Goal: Information Seeking & Learning: Learn about a topic

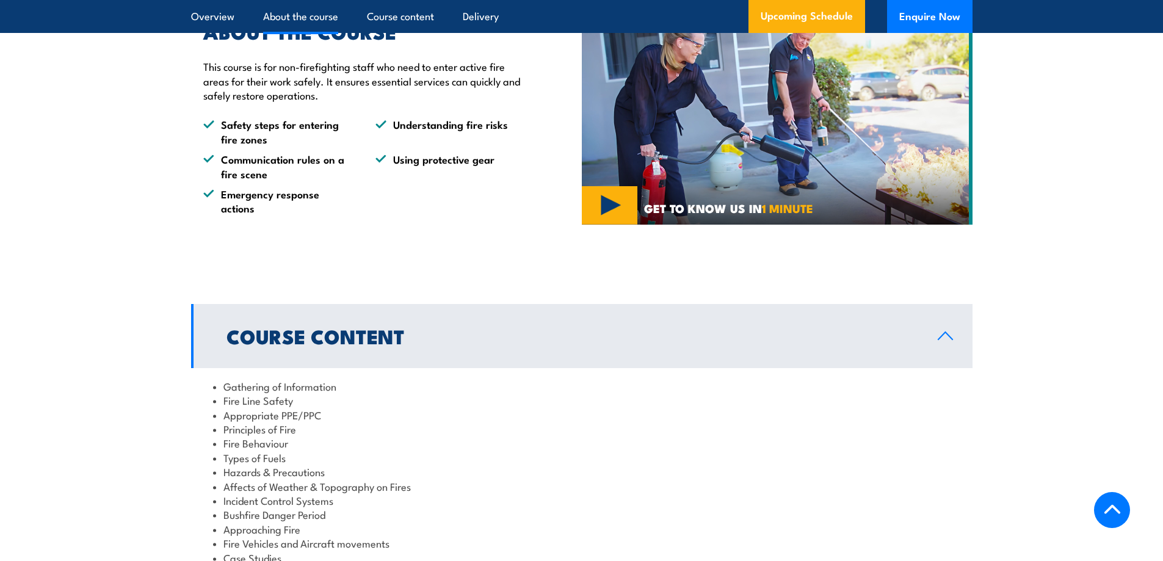
scroll to position [1038, 0]
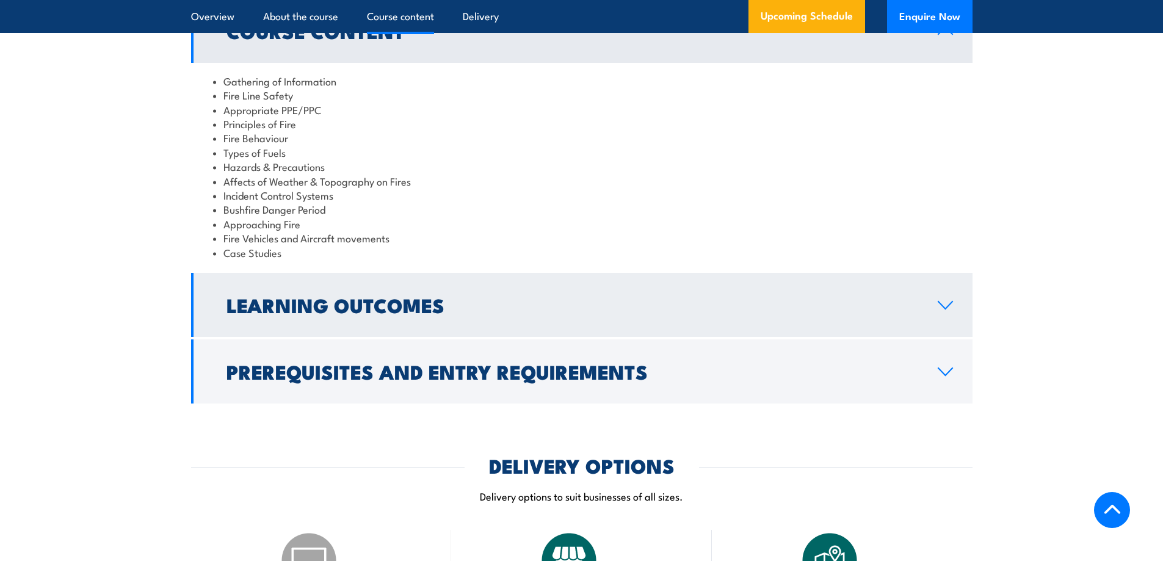
click at [376, 296] on h2 "Learning Outcomes" at bounding box center [573, 304] width 692 height 17
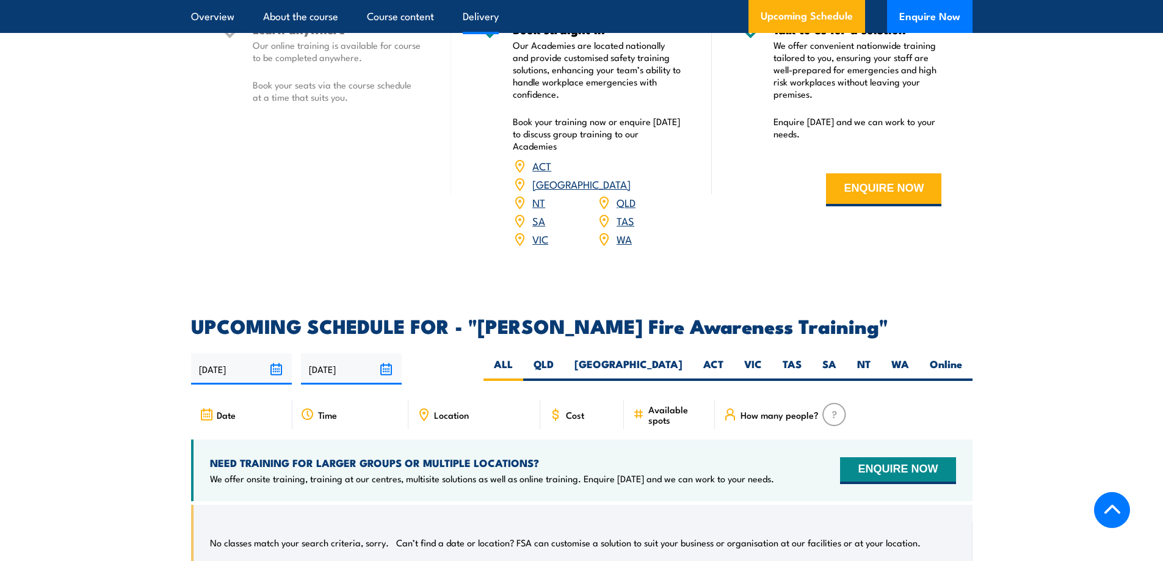
scroll to position [1771, 0]
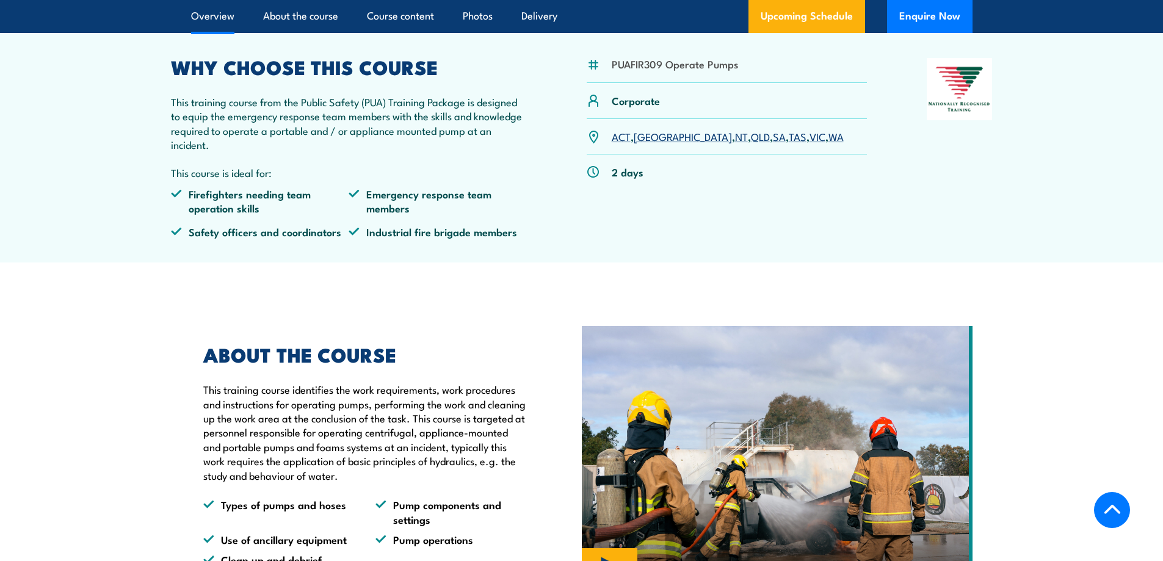
scroll to position [366, 0]
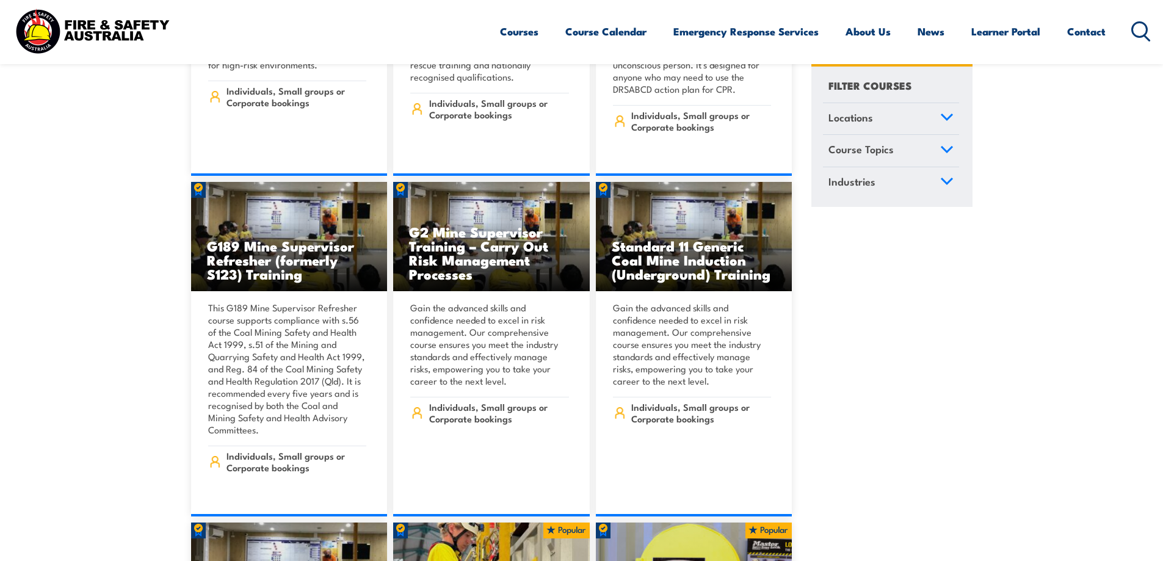
scroll to position [244, 0]
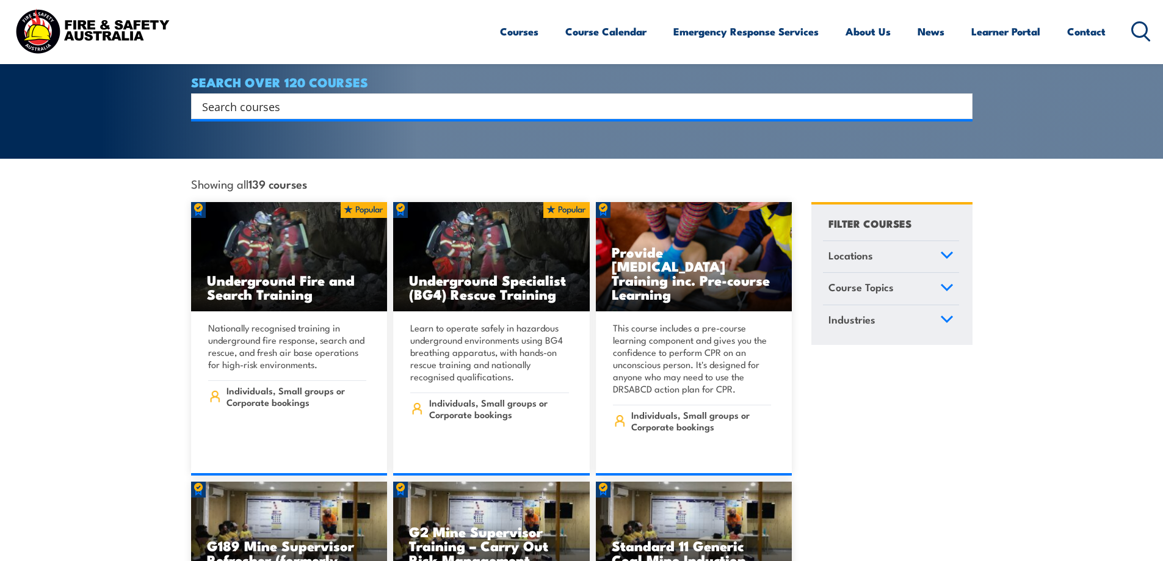
click at [919, 274] on link "Course Topics" at bounding box center [891, 289] width 136 height 32
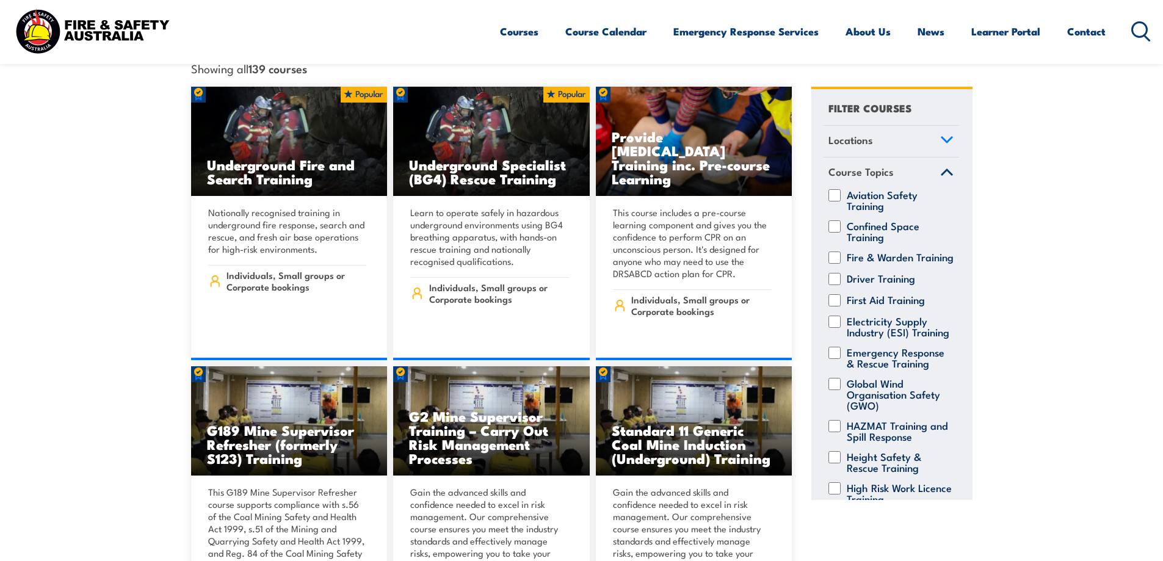
scroll to position [366, 0]
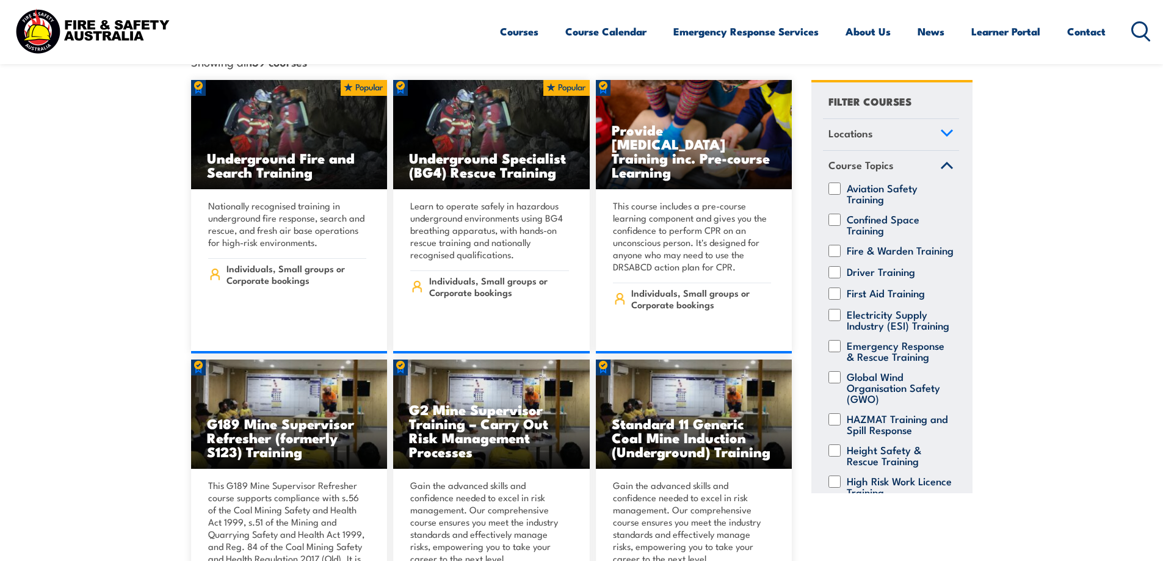
drag, startPoint x: 874, startPoint y: 242, endPoint x: 900, endPoint y: 247, distance: 26.2
click at [874, 245] on label "Fire & Warden Training" at bounding box center [900, 251] width 107 height 12
click at [841, 245] on input "Fire & Warden Training" at bounding box center [835, 251] width 12 height 12
checkbox input "true"
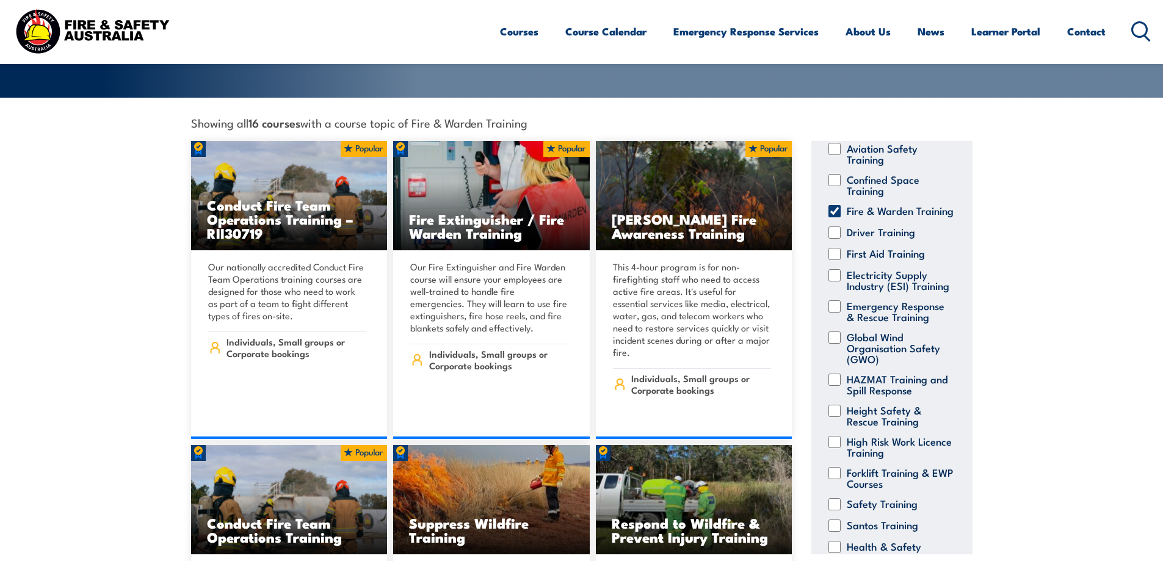
scroll to position [122, 0]
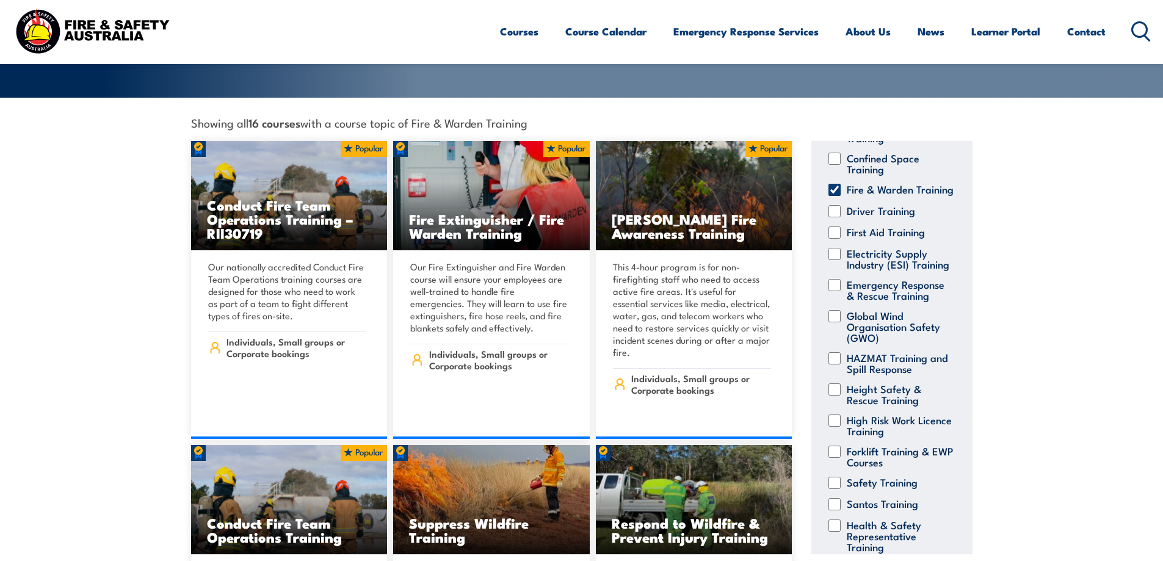
click at [907, 299] on label "Emergency Response & Rescue Training" at bounding box center [900, 290] width 107 height 22
click at [841, 291] on input "Emergency Response & Rescue Training" at bounding box center [835, 285] width 12 height 12
checkbox input "true"
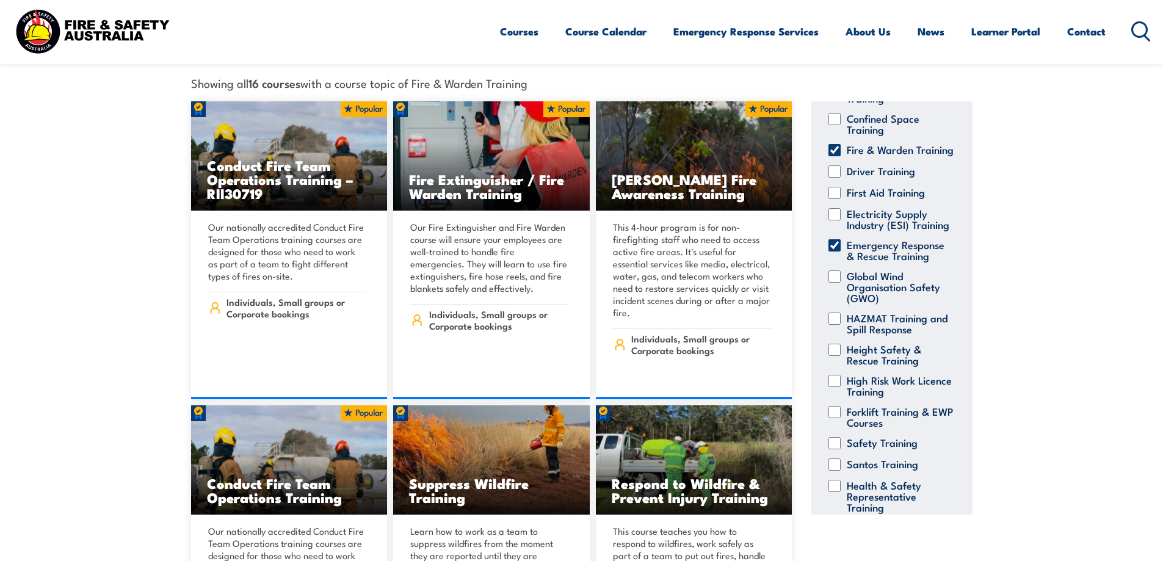
scroll to position [366, 0]
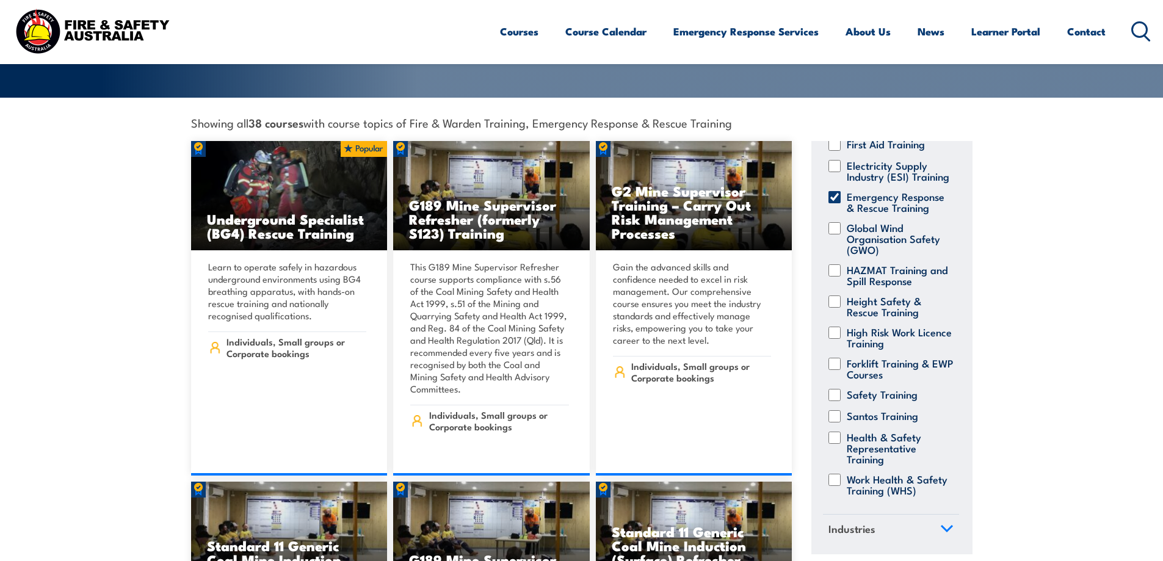
scroll to position [242, 0]
click at [918, 516] on link "Industries" at bounding box center [891, 531] width 136 height 32
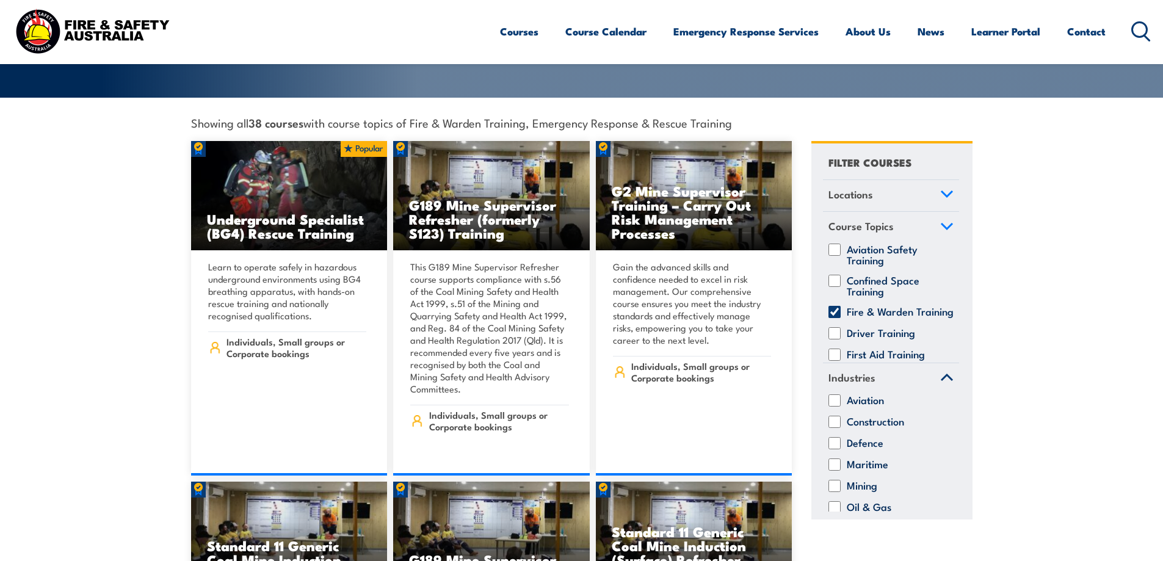
scroll to position [0, 0]
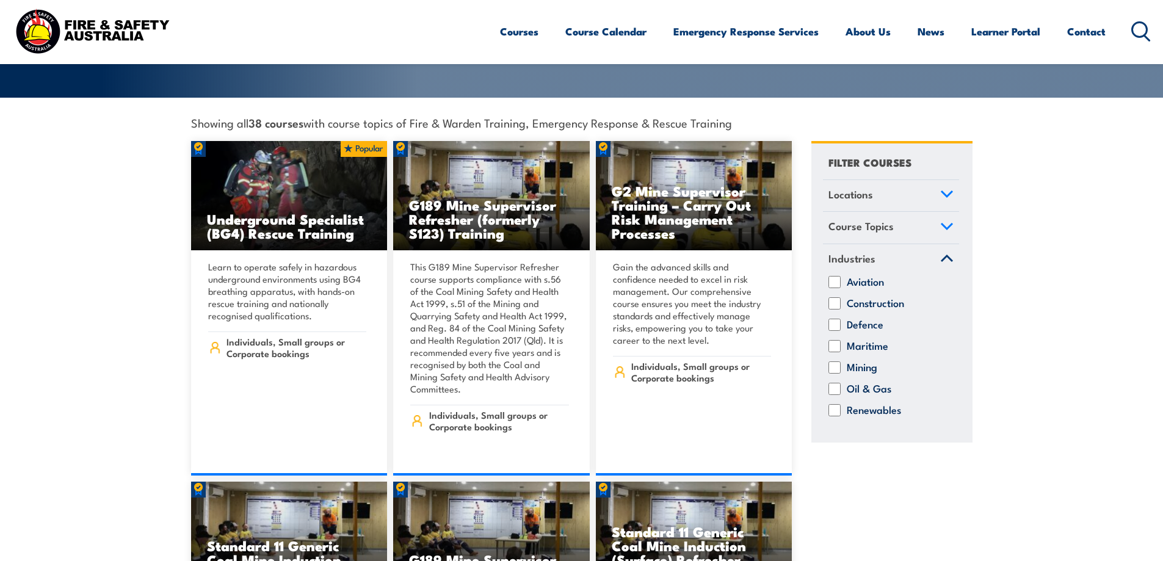
click at [947, 191] on icon at bounding box center [947, 193] width 11 height 5
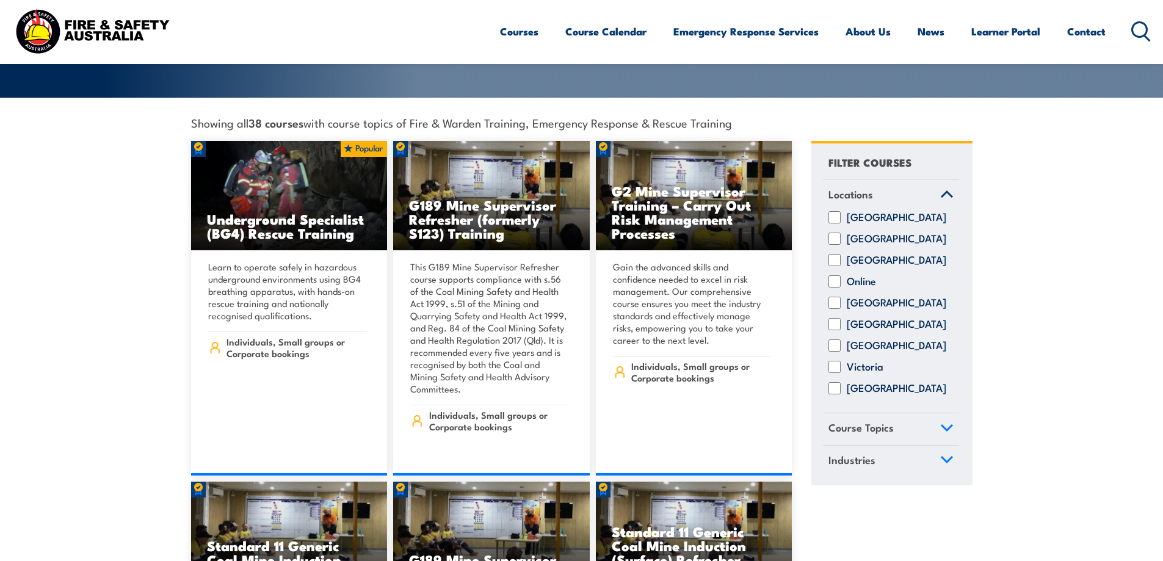
click at [843, 382] on div "Western Australia" at bounding box center [891, 388] width 136 height 12
click at [848, 387] on label "Western Australia" at bounding box center [897, 388] width 100 height 12
click at [841, 387] on input "Western Australia" at bounding box center [835, 388] width 12 height 12
checkbox input "true"
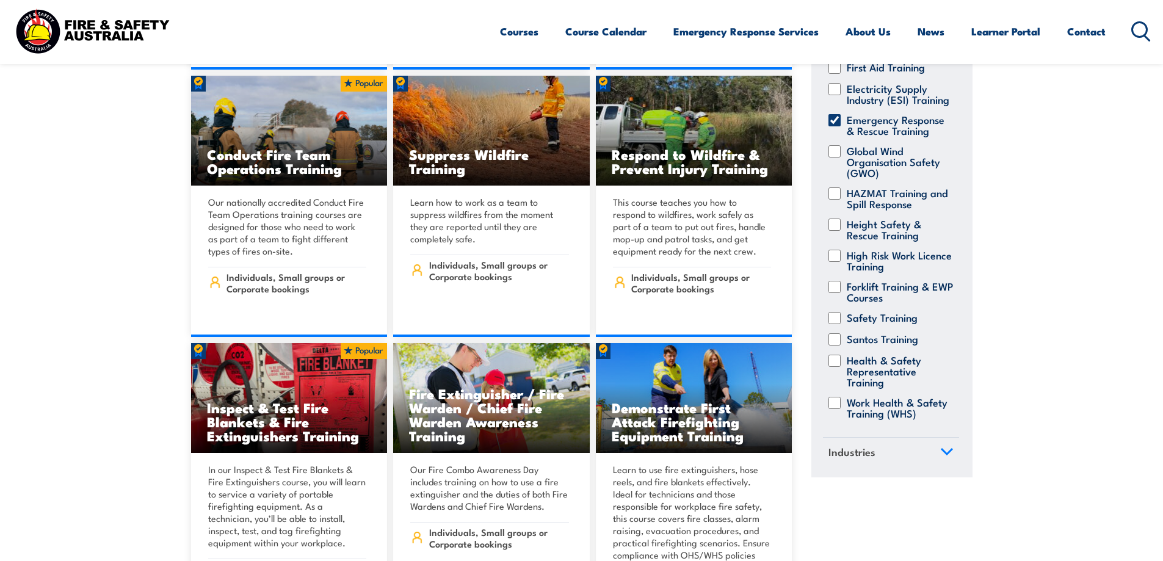
scroll to position [10442, 0]
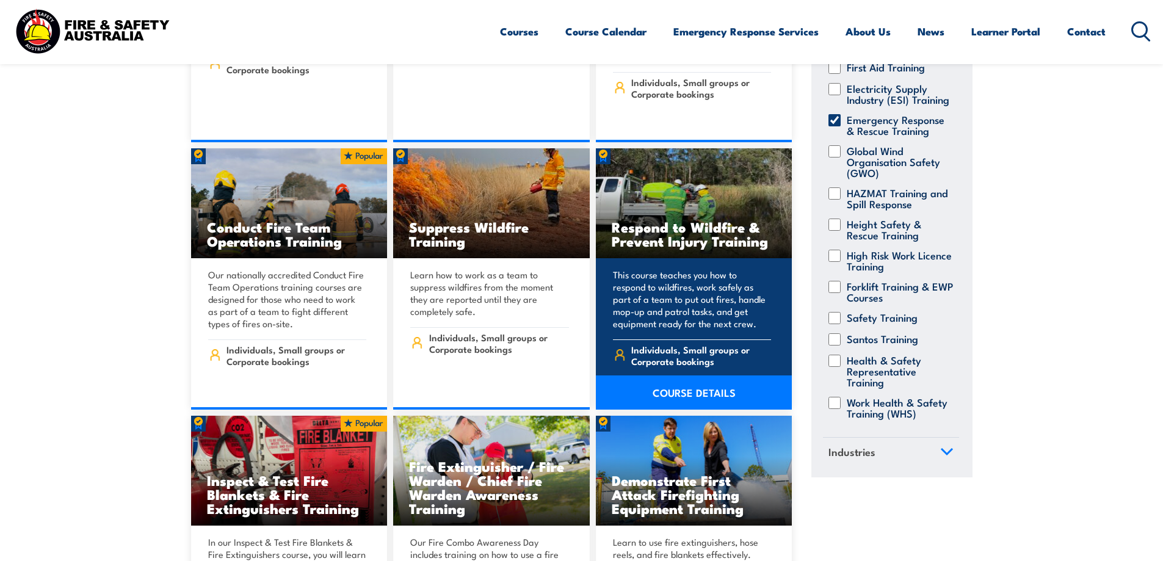
drag, startPoint x: 705, startPoint y: 211, endPoint x: 717, endPoint y: 175, distance: 37.8
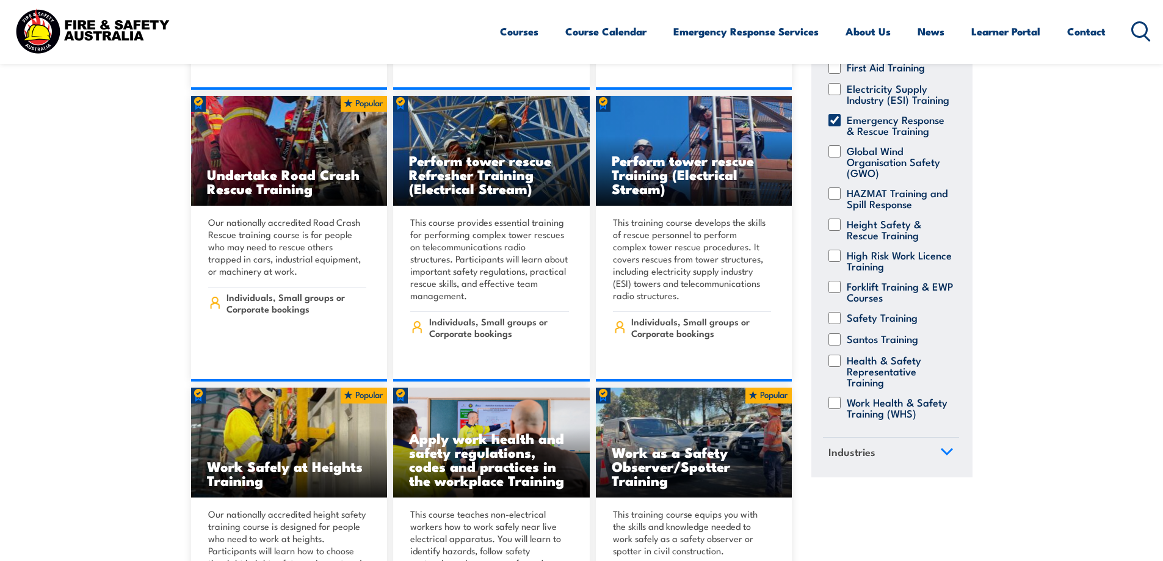
scroll to position [7877, 0]
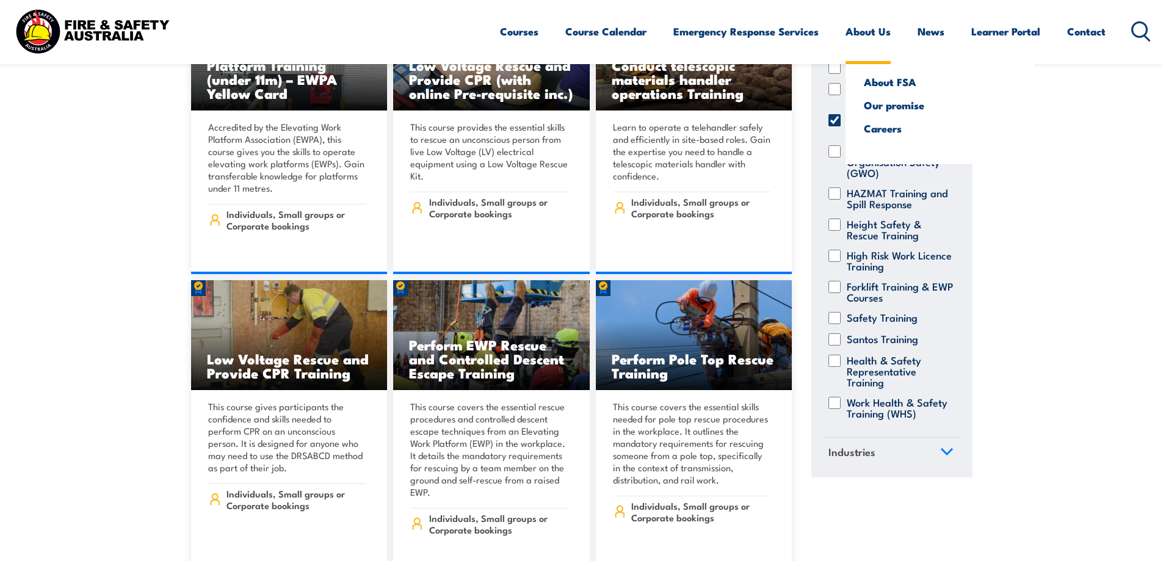
click at [856, 30] on link "About Us" at bounding box center [868, 31] width 45 height 32
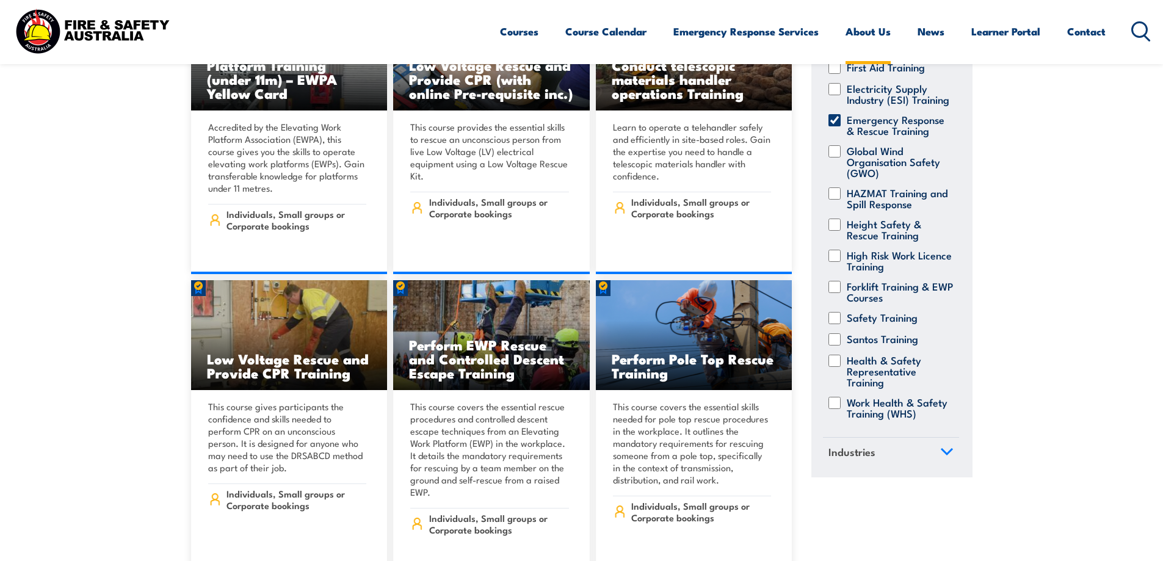
click at [854, 33] on link "About Us" at bounding box center [868, 31] width 45 height 32
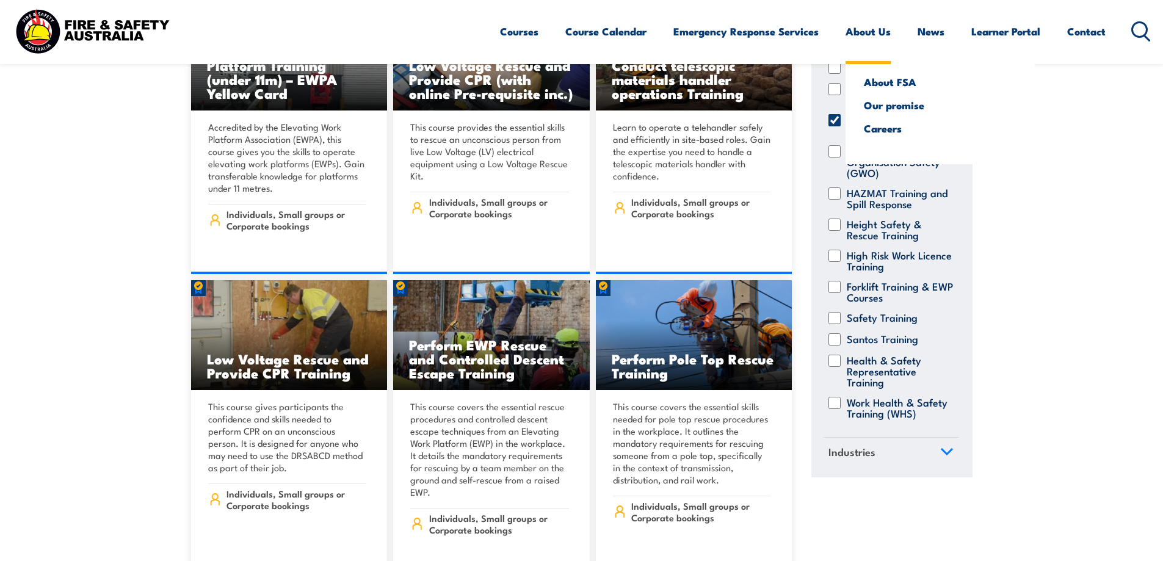
click at [895, 73] on ul "About FSA Our promise Careers" at bounding box center [940, 111] width 189 height 106
click at [895, 78] on link "About FSA" at bounding box center [940, 81] width 153 height 11
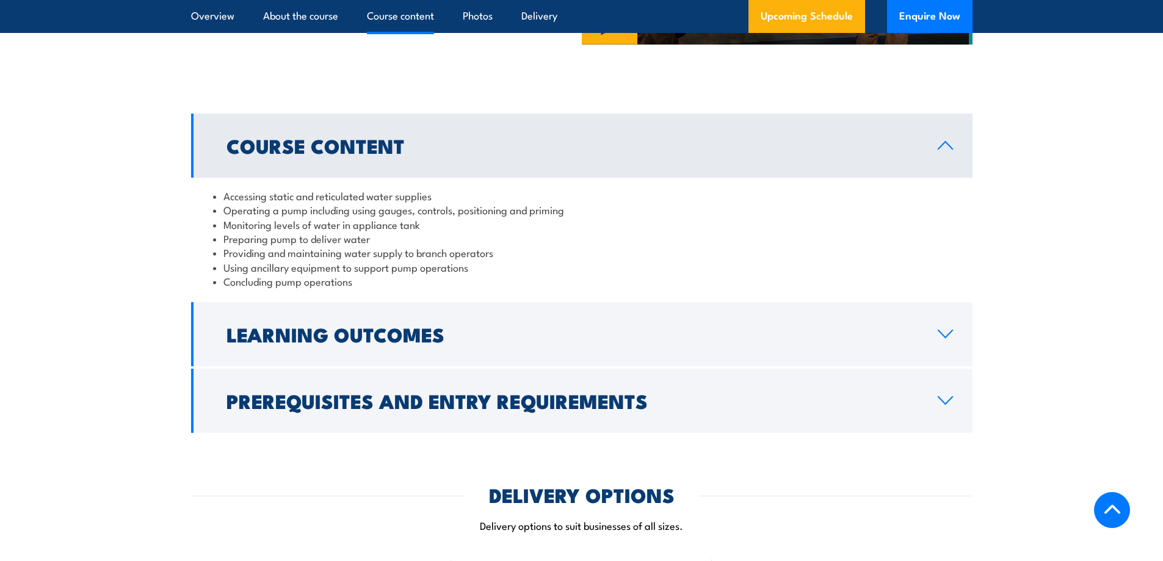
scroll to position [916, 0]
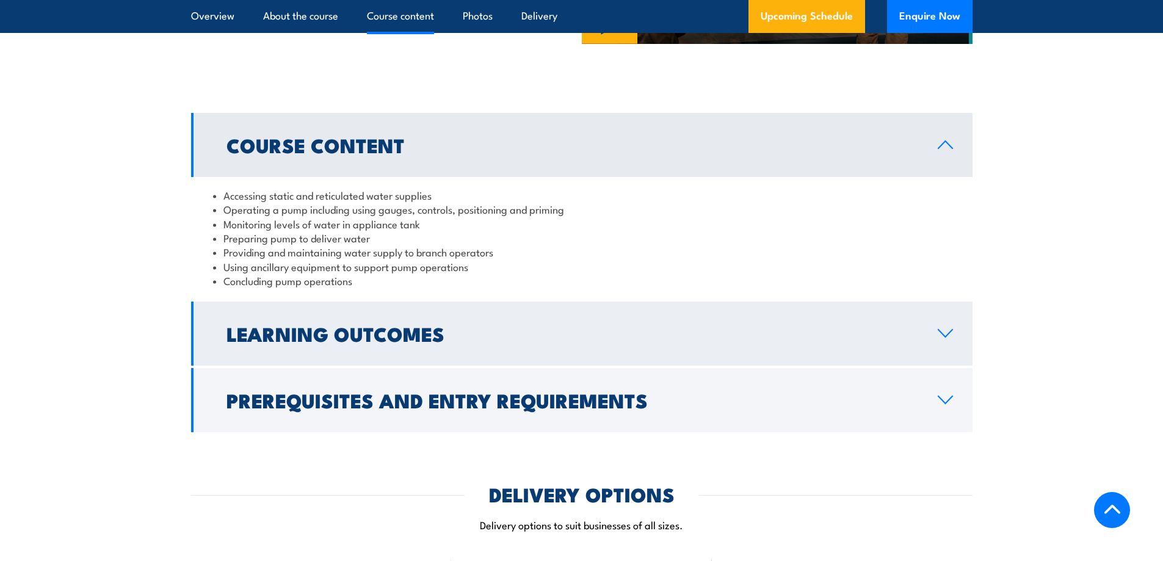
click at [408, 310] on link "Learning Outcomes" at bounding box center [582, 334] width 782 height 64
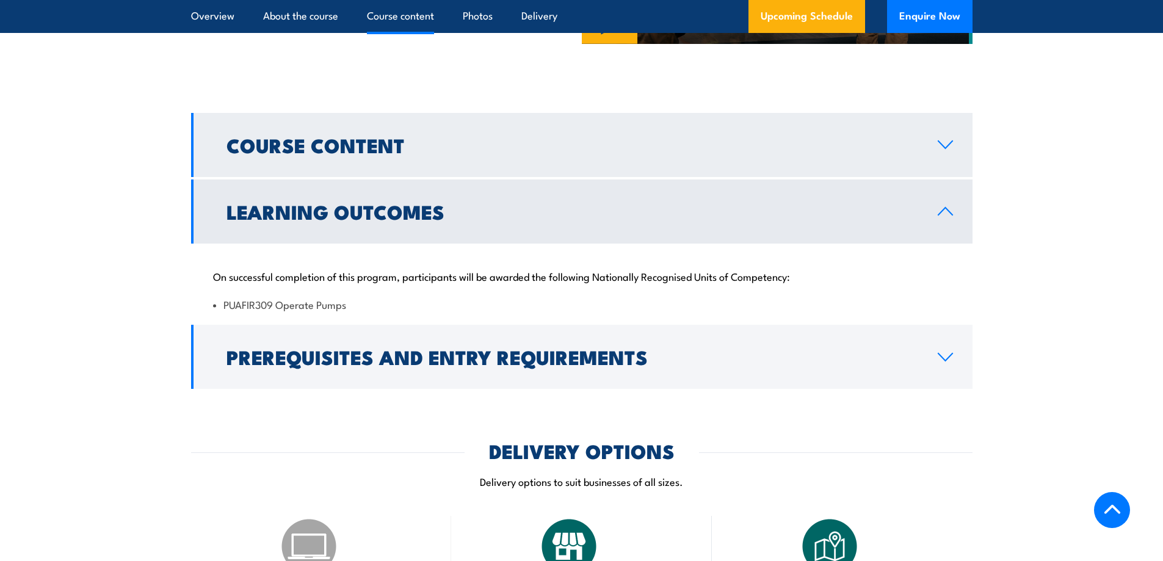
click at [457, 155] on link "Course Content" at bounding box center [582, 145] width 782 height 64
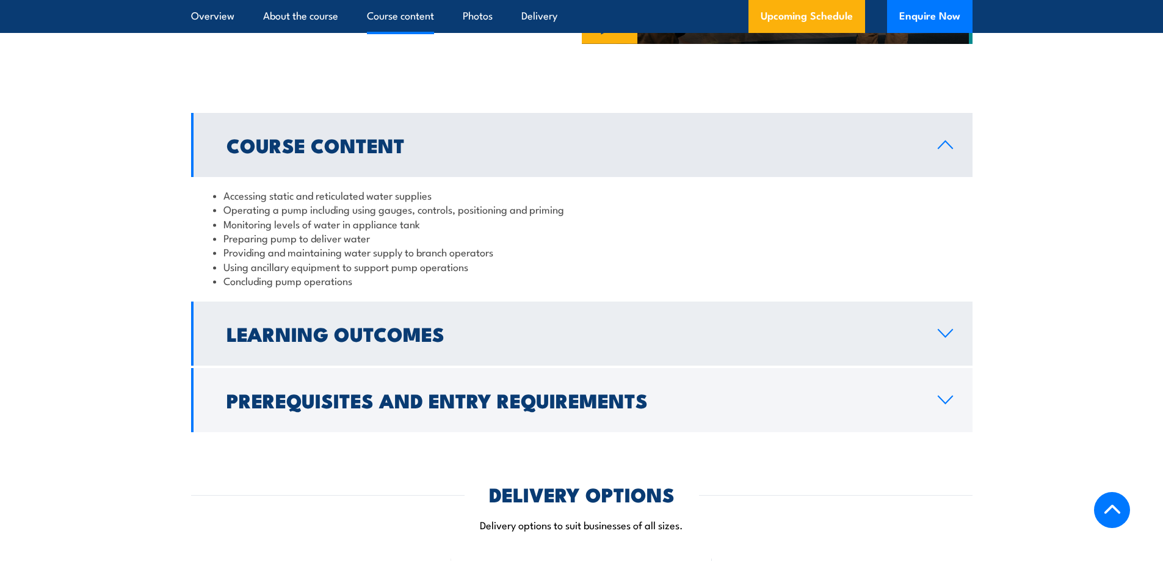
click at [408, 328] on h2 "Learning Outcomes" at bounding box center [573, 333] width 692 height 17
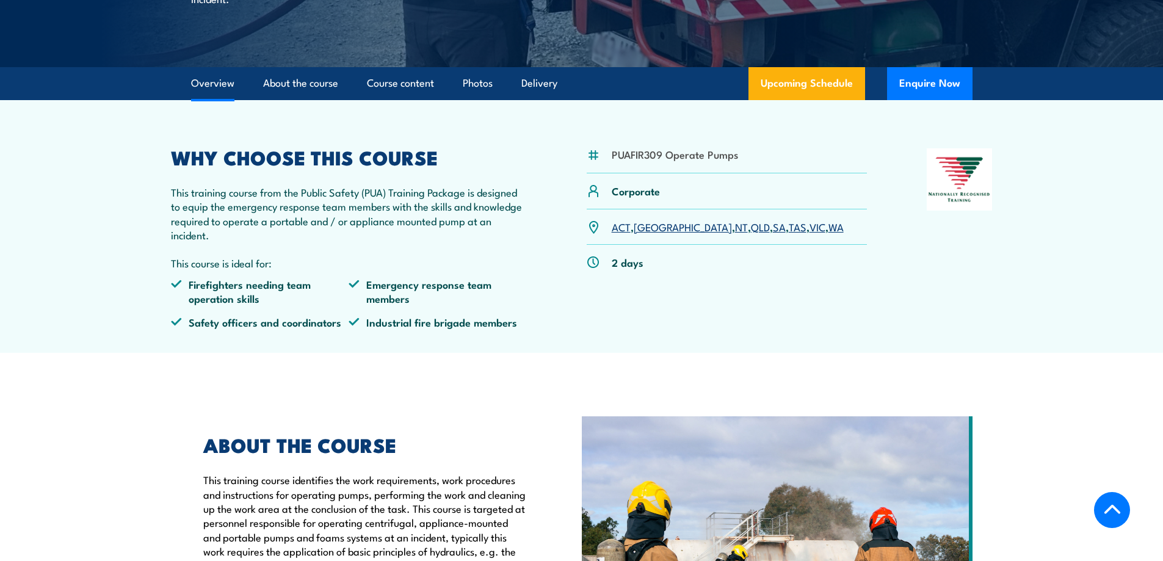
scroll to position [183, 0]
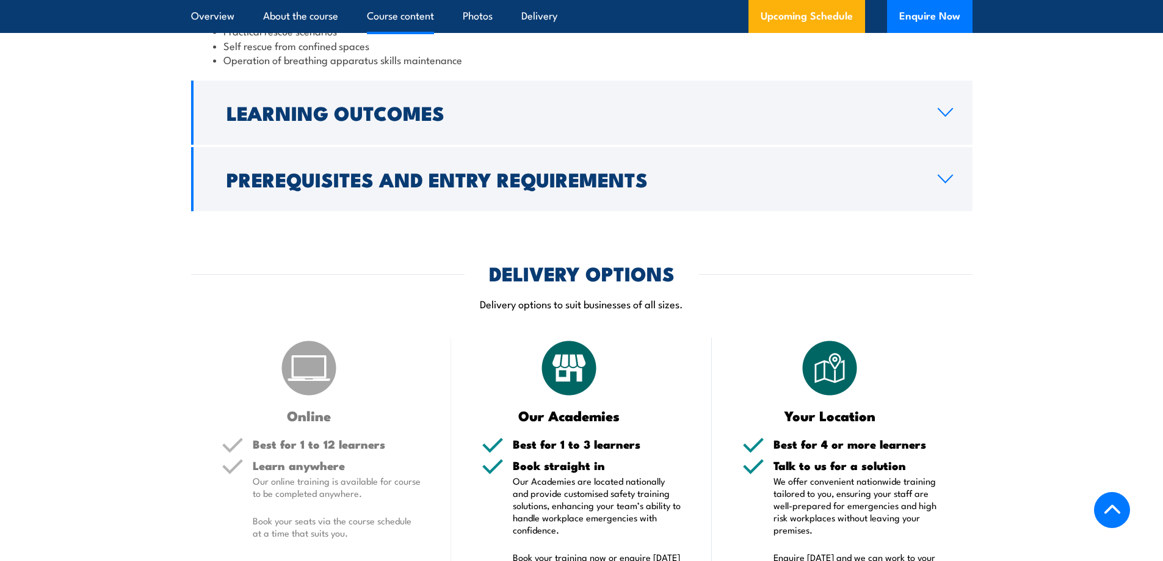
scroll to position [1282, 0]
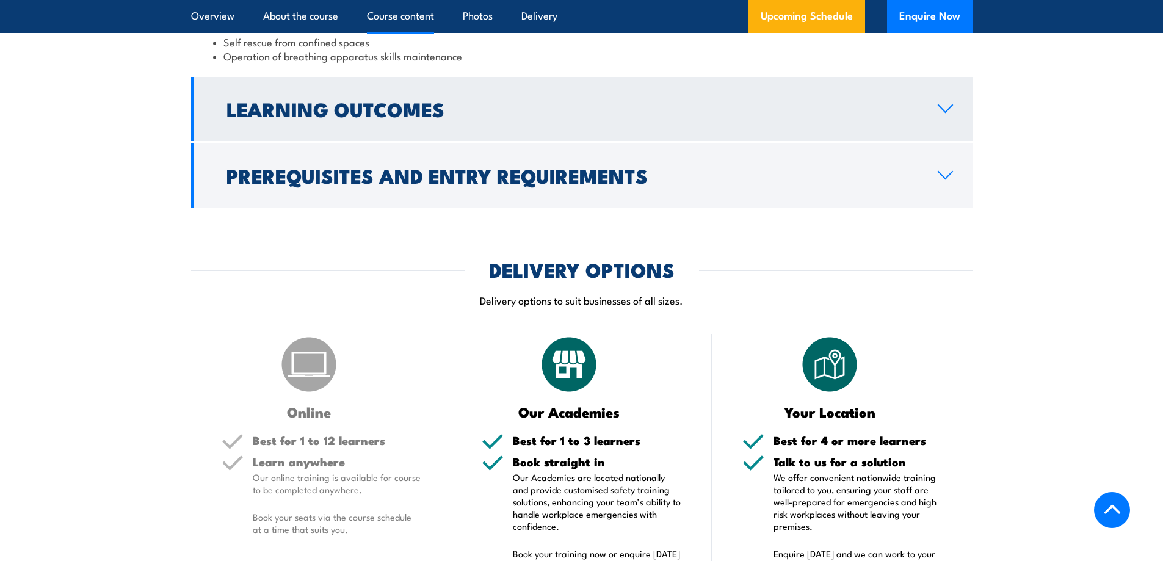
click at [595, 92] on link "Learning Outcomes" at bounding box center [582, 109] width 782 height 64
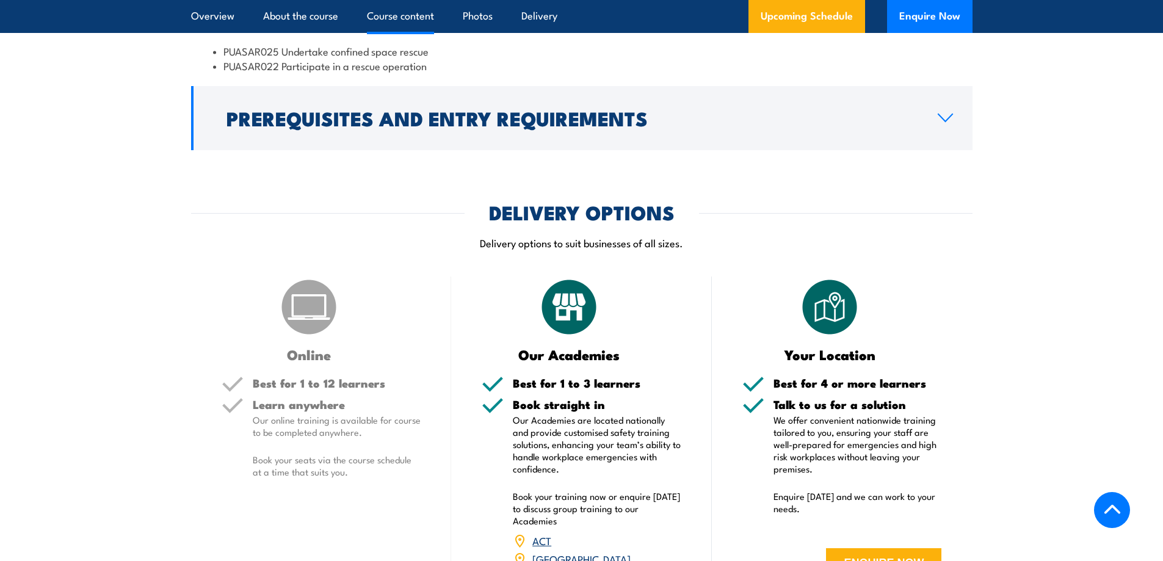
scroll to position [1223, 0]
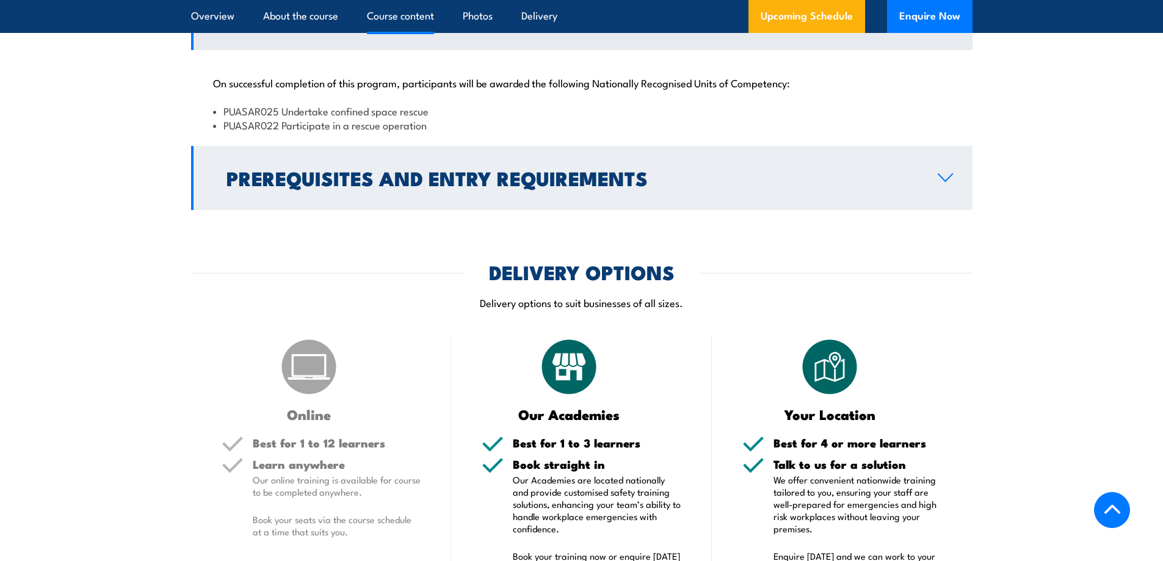
click at [562, 184] on h2 "Prerequisites and Entry Requirements" at bounding box center [573, 177] width 692 height 17
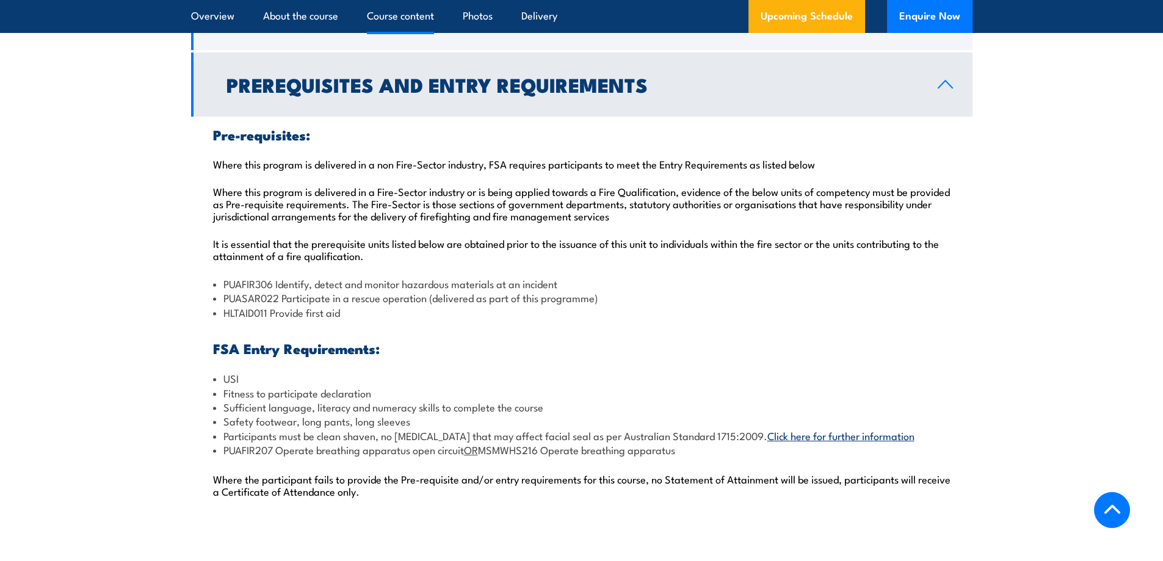
click at [595, 142] on div "Pre-requisites: Where this program is delivered in a non Fire-Sector industry, …" at bounding box center [582, 320] width 782 height 407
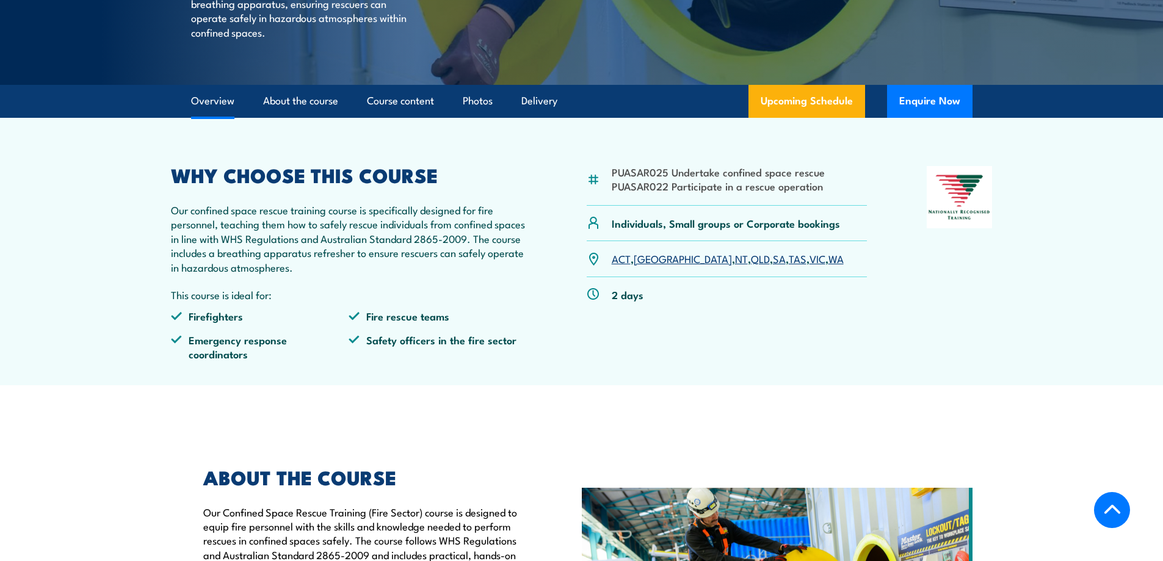
scroll to position [245, 0]
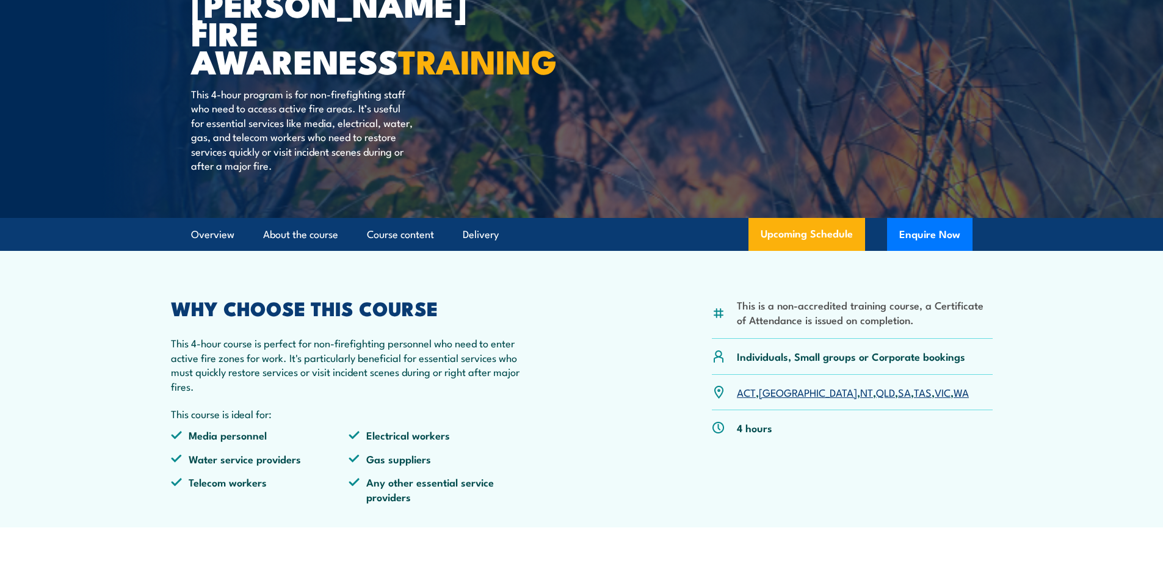
scroll to position [305, 0]
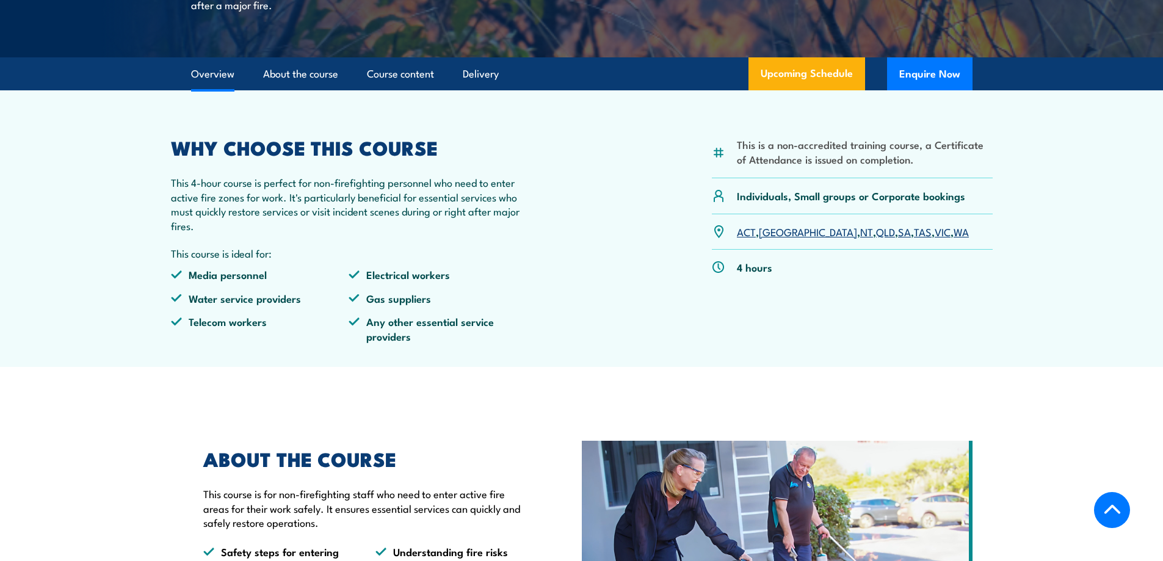
click at [386, 205] on p "This 4-hour course is perfect for non-firefighting personnel who need to enter …" at bounding box center [349, 203] width 357 height 57
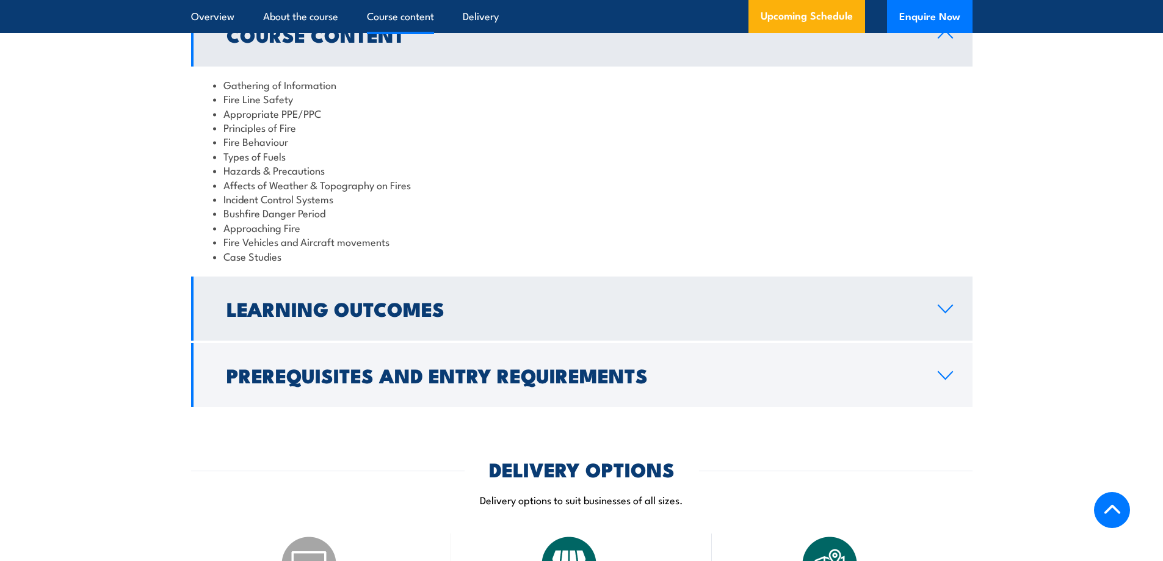
scroll to position [1038, 0]
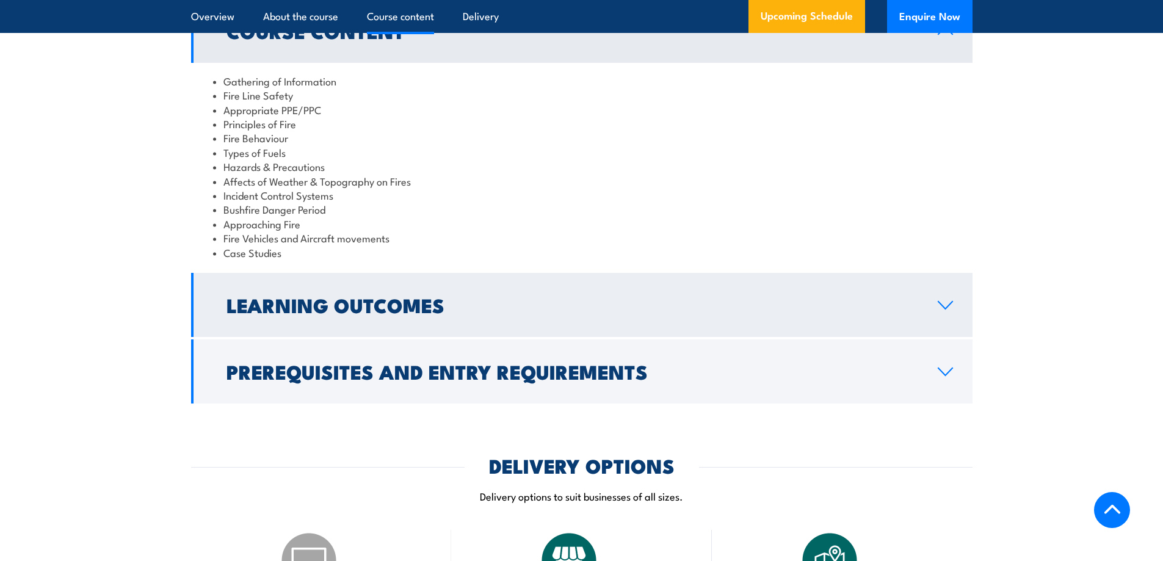
click at [397, 296] on h2 "Learning Outcomes" at bounding box center [573, 304] width 692 height 17
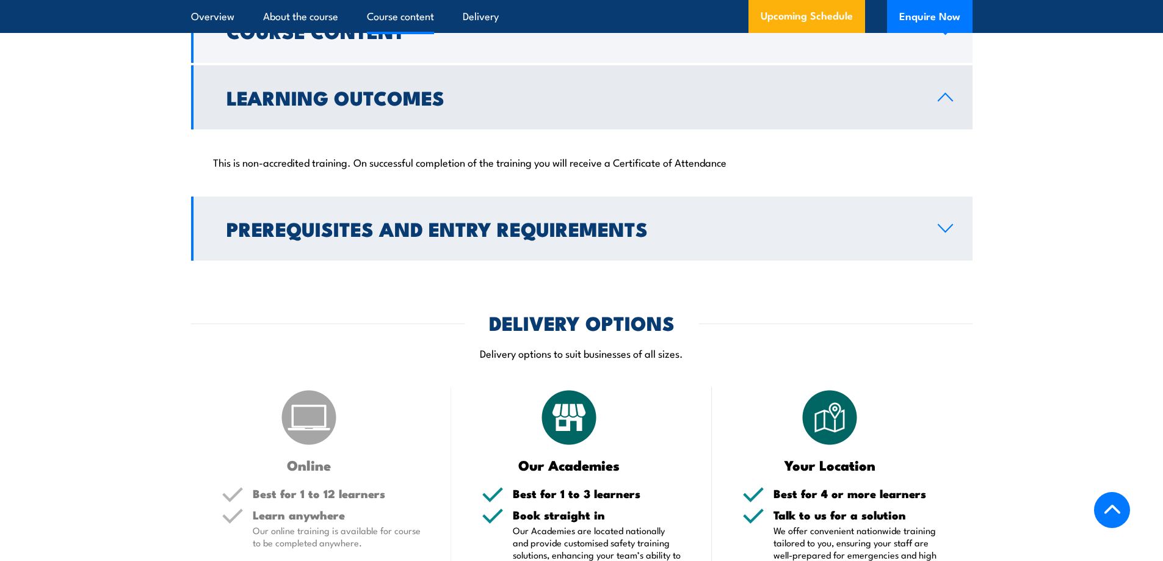
click at [486, 220] on h2 "Prerequisites and Entry Requirements" at bounding box center [573, 228] width 692 height 17
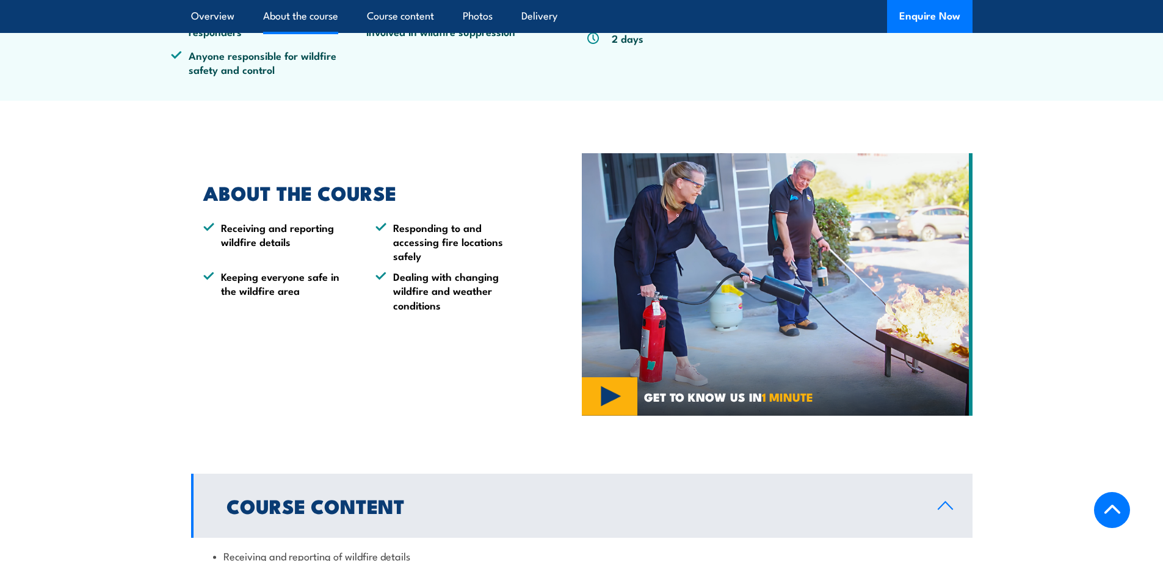
scroll to position [855, 0]
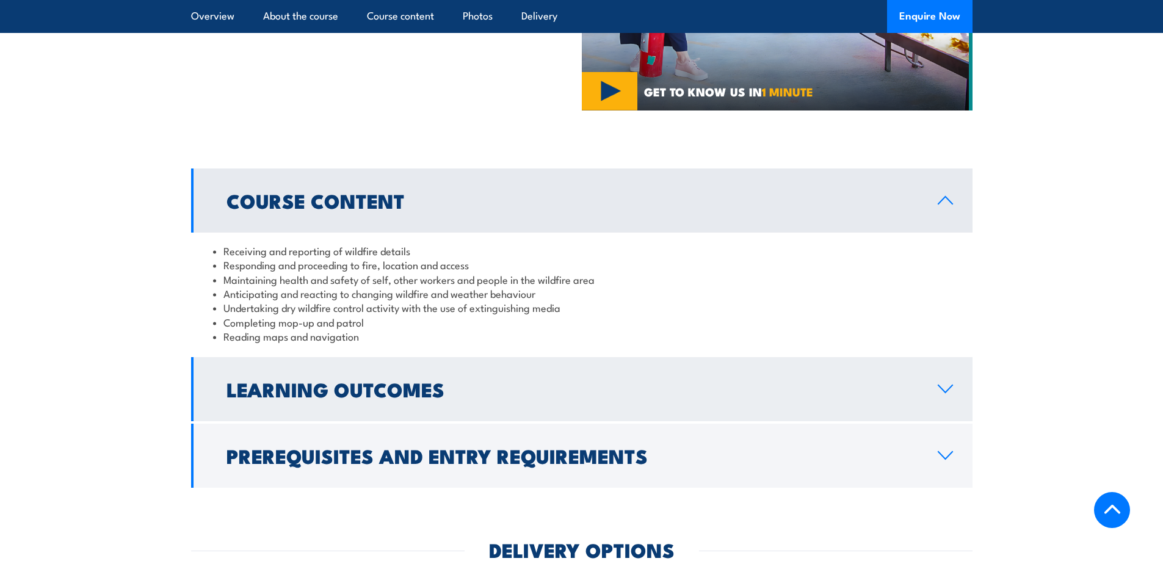
click at [389, 405] on link "Learning Outcomes" at bounding box center [582, 389] width 782 height 64
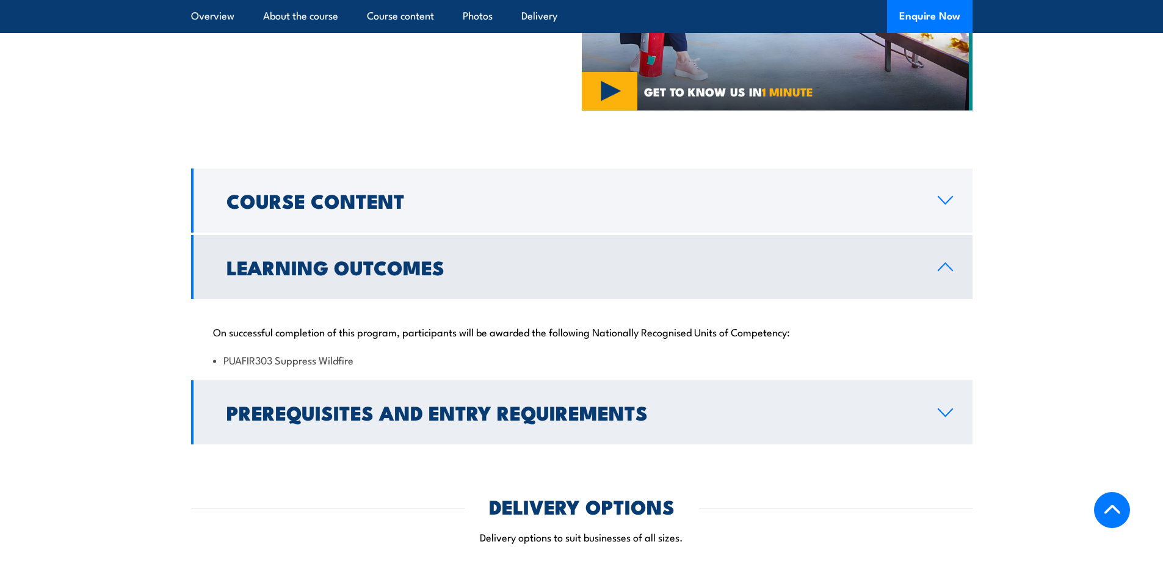
click at [409, 404] on h2 "Prerequisites and Entry Requirements" at bounding box center [573, 412] width 692 height 17
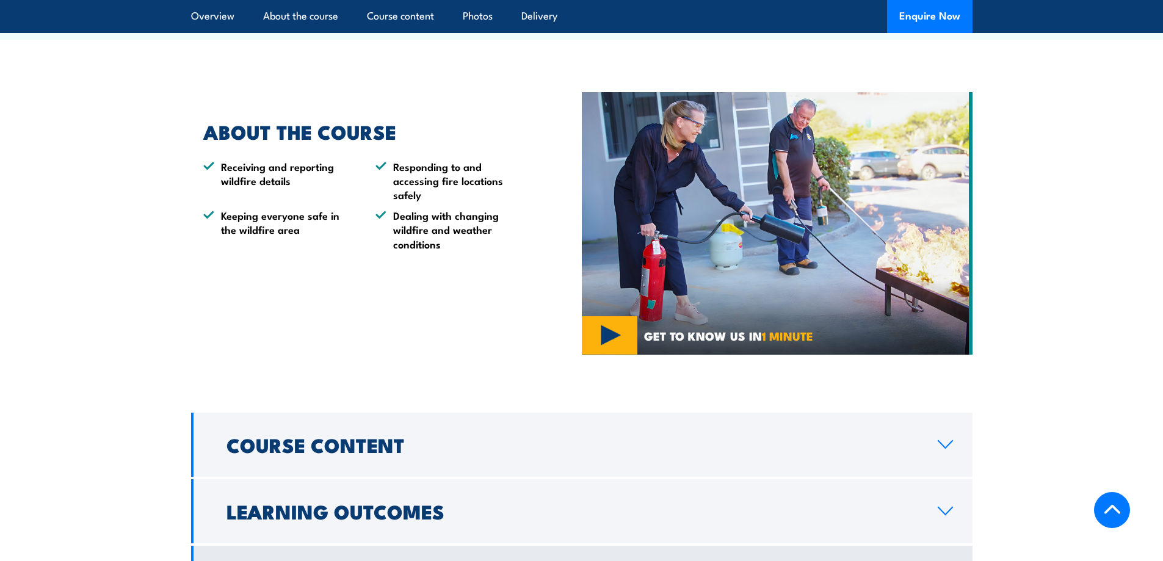
scroll to position [61, 0]
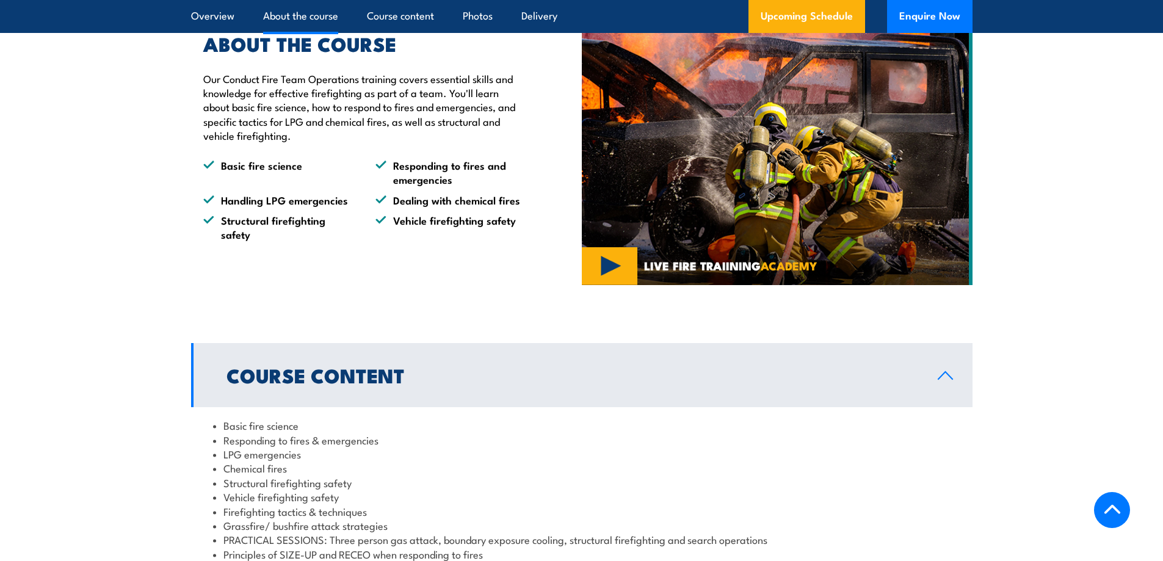
scroll to position [672, 0]
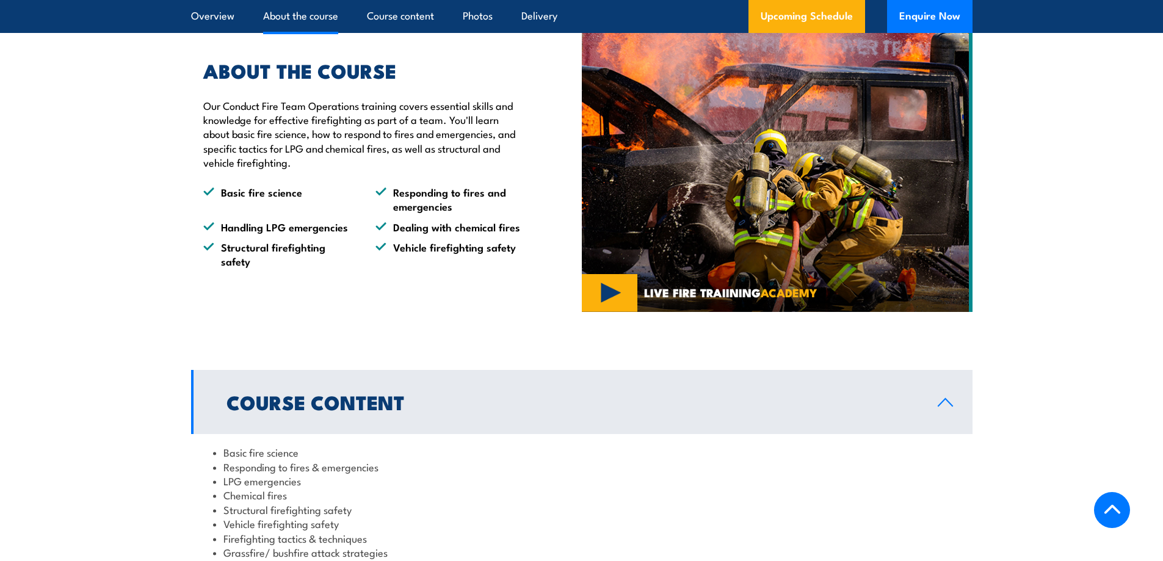
click at [594, 303] on img at bounding box center [777, 172] width 391 height 282
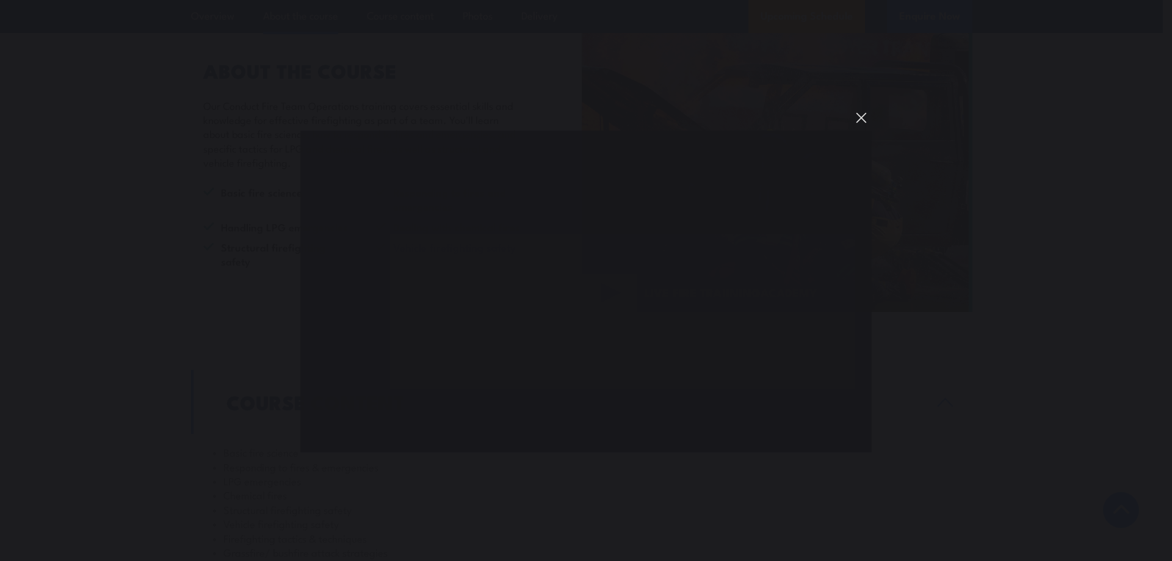
click at [865, 127] on button "You can close this modal content with the ESC key" at bounding box center [861, 117] width 21 height 21
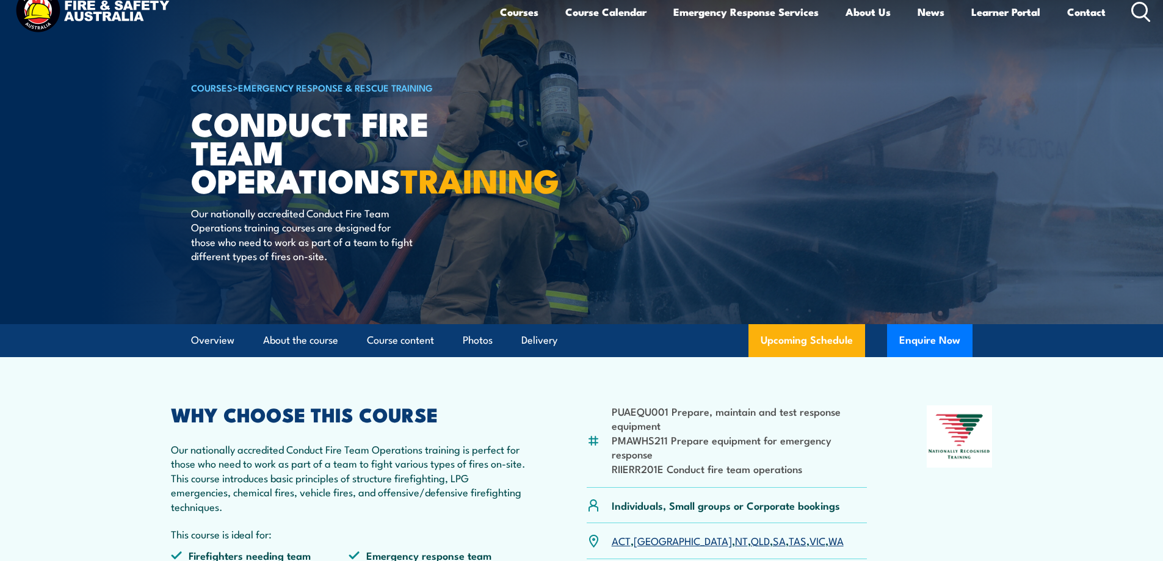
scroll to position [0, 0]
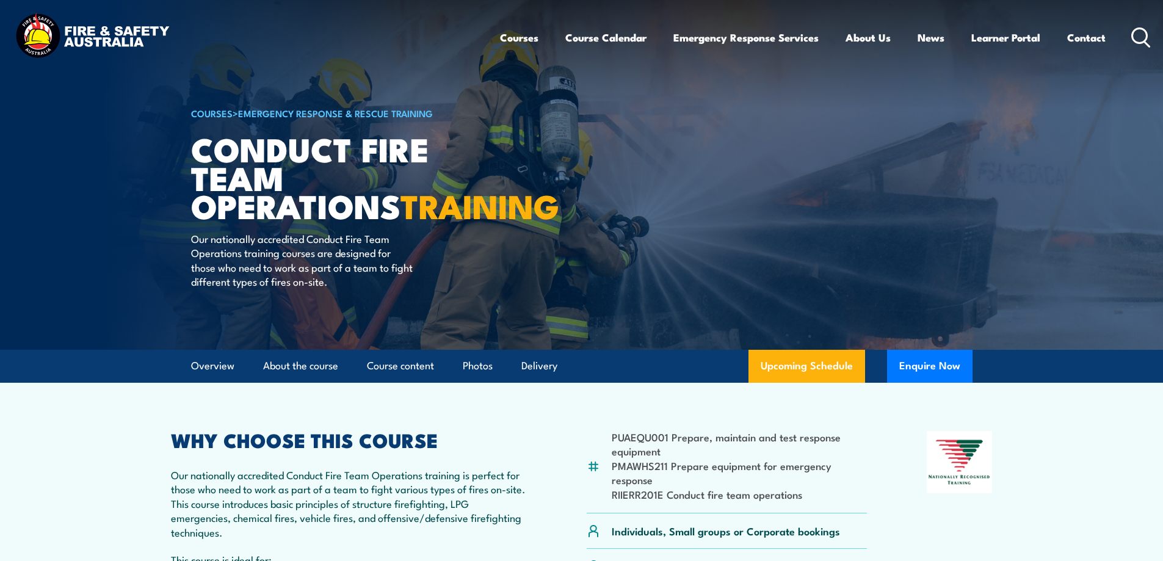
click at [372, 510] on p "Our nationally accredited Conduct Fire Team Operations training is perfect for …" at bounding box center [349, 503] width 357 height 71
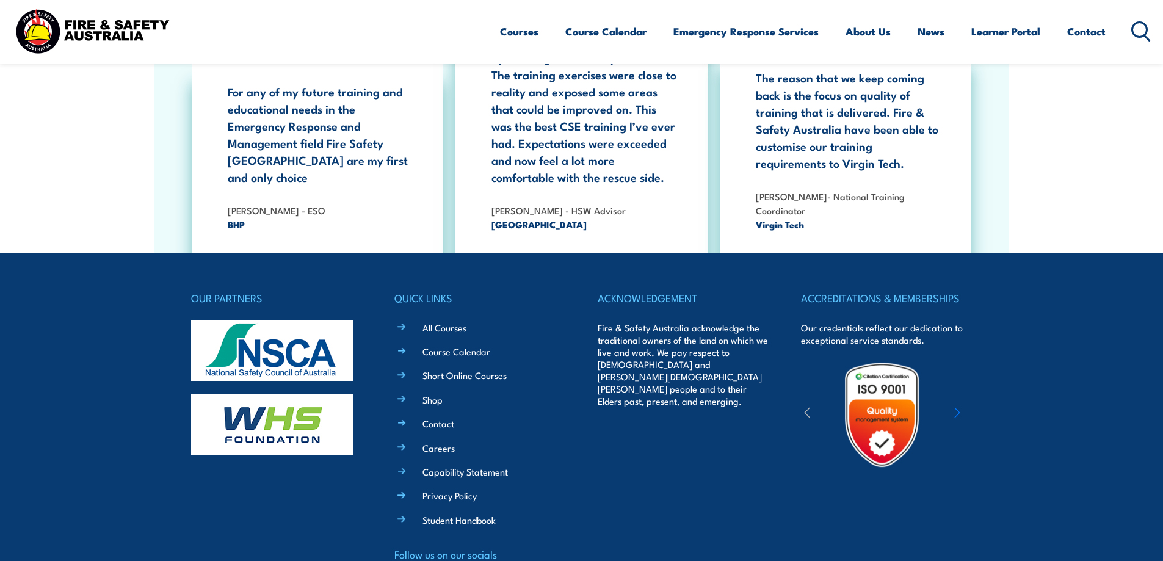
scroll to position [3958, 0]
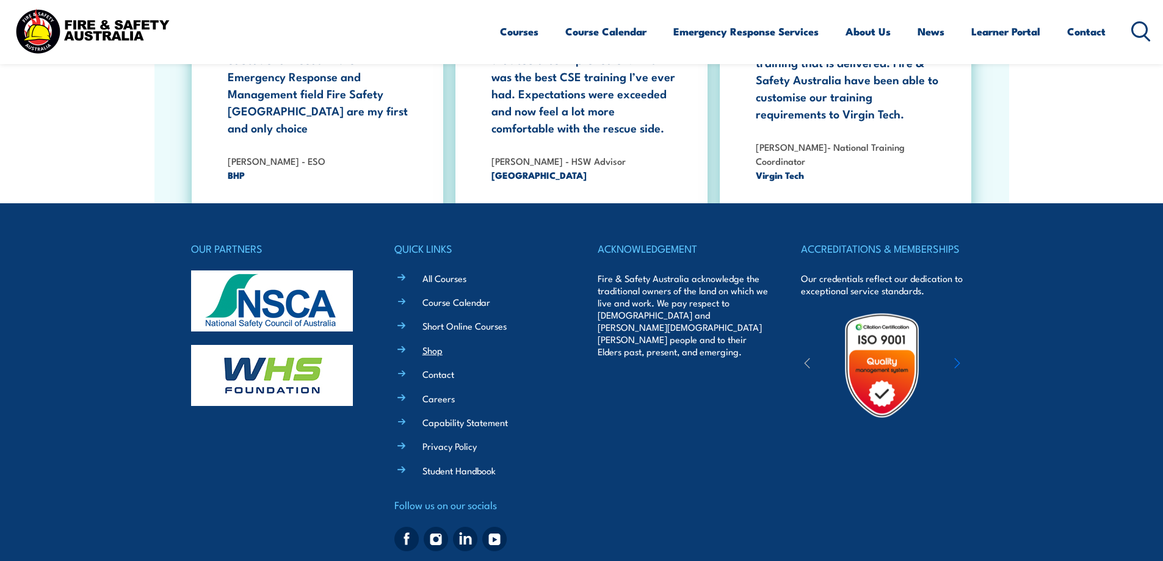
click at [433, 344] on link "Shop" at bounding box center [433, 350] width 20 height 13
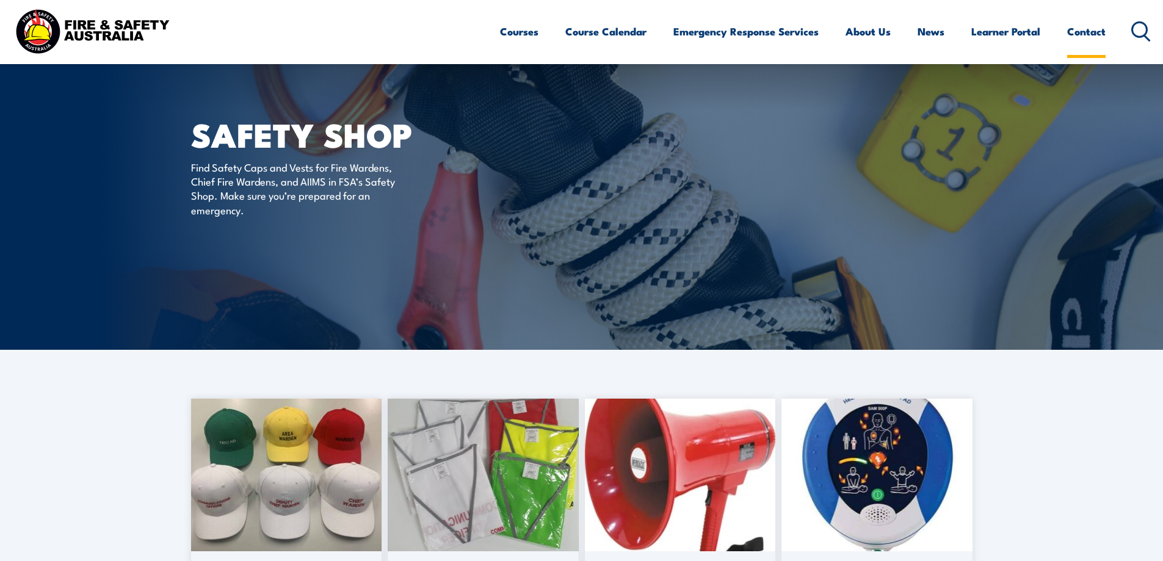
click at [1069, 29] on link "Contact" at bounding box center [1086, 31] width 38 height 32
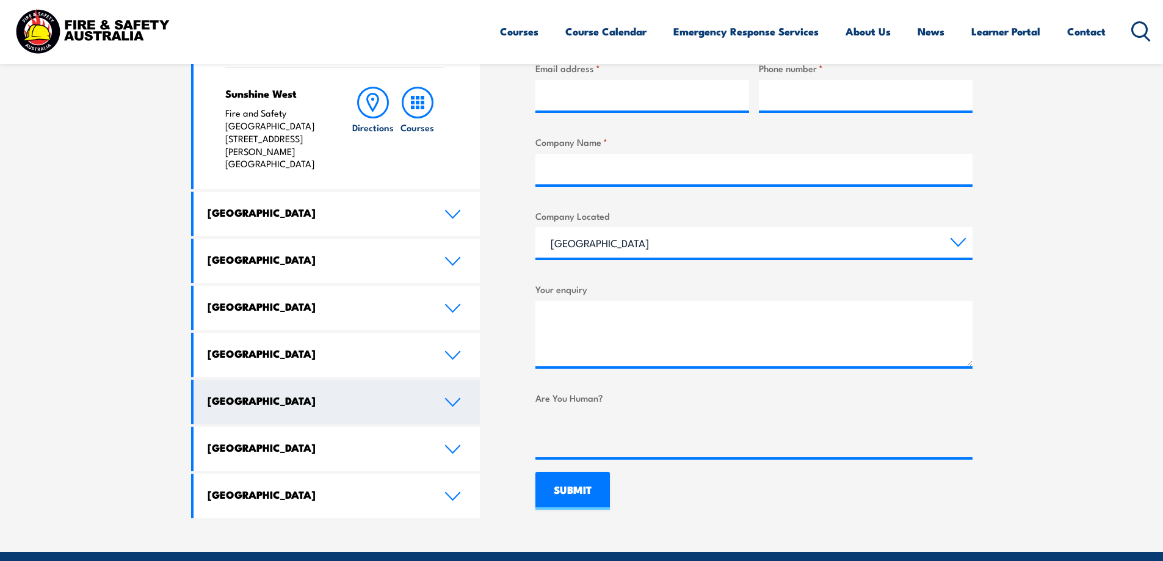
scroll to position [611, 0]
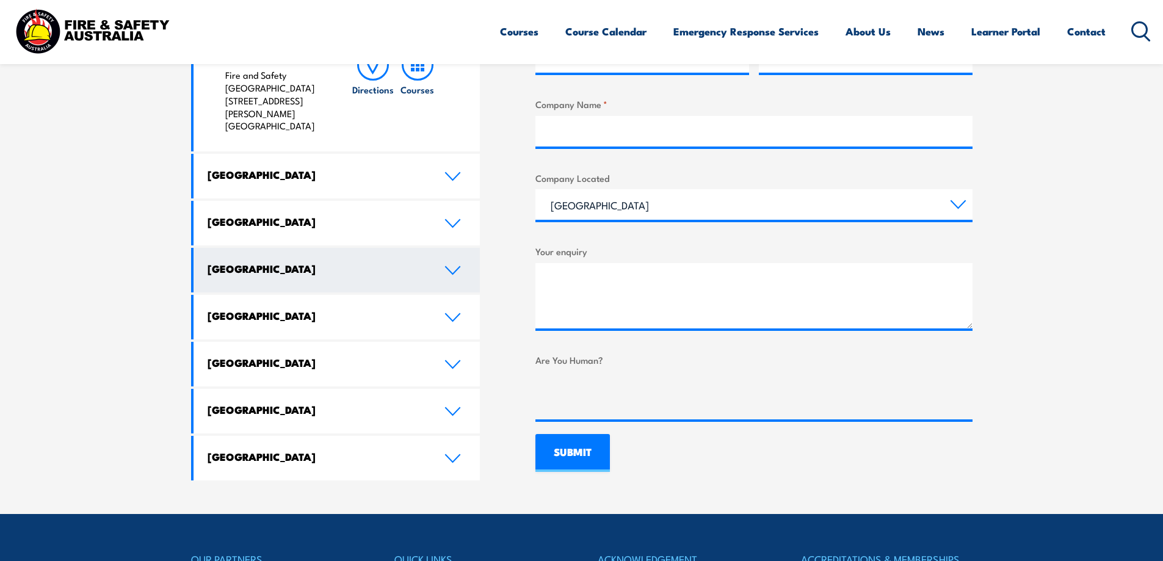
click at [381, 262] on h4 "[GEOGRAPHIC_DATA]" at bounding box center [317, 268] width 219 height 13
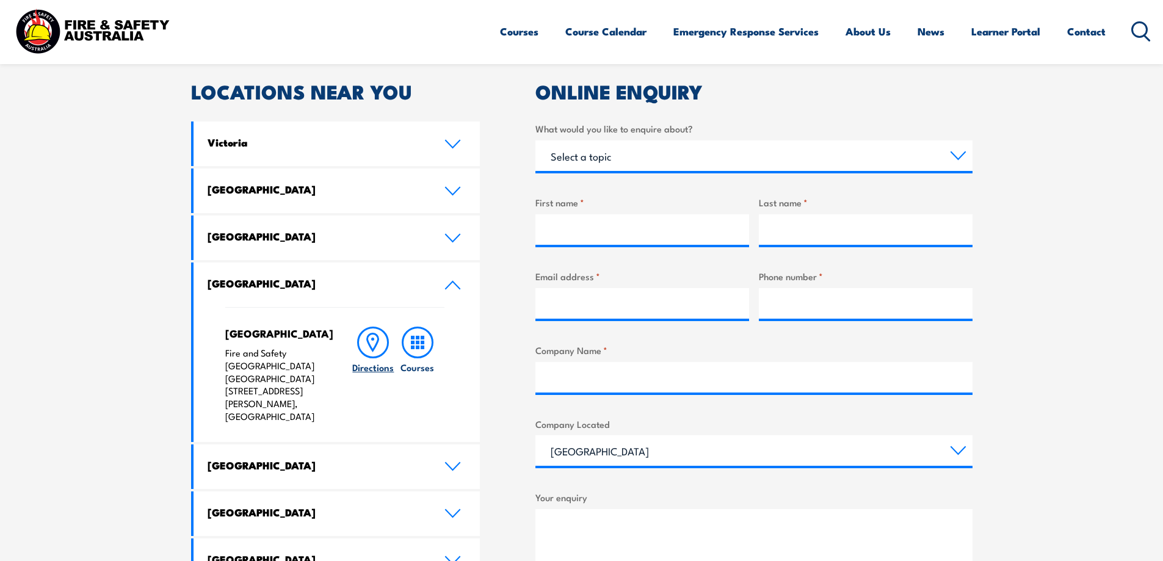
scroll to position [366, 0]
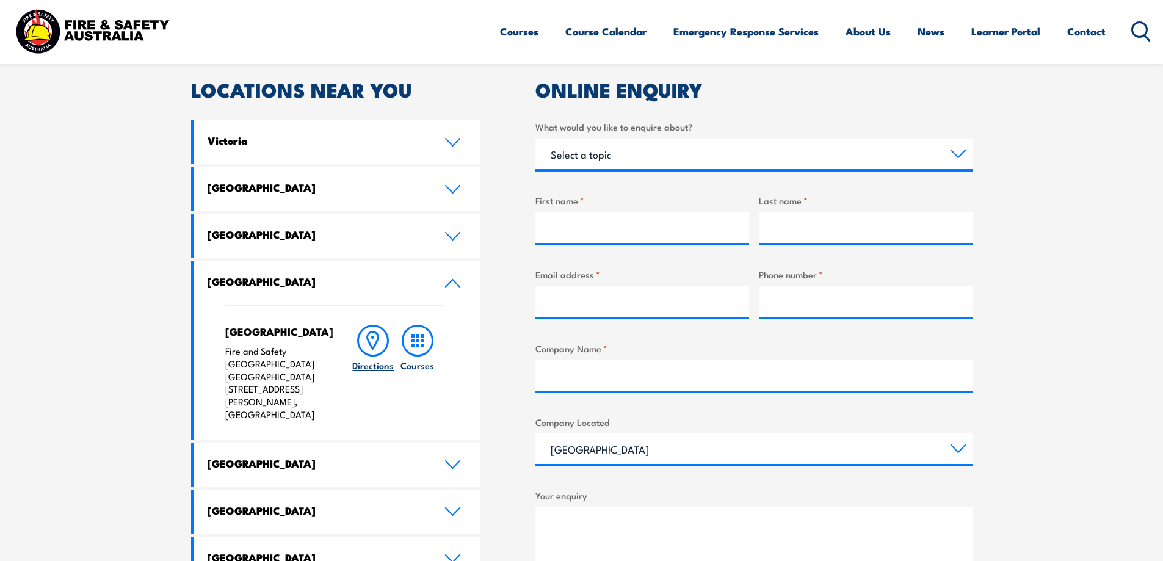
click at [381, 353] on circle at bounding box center [373, 341] width 30 height 30
